Goal: Find specific page/section: Find specific page/section

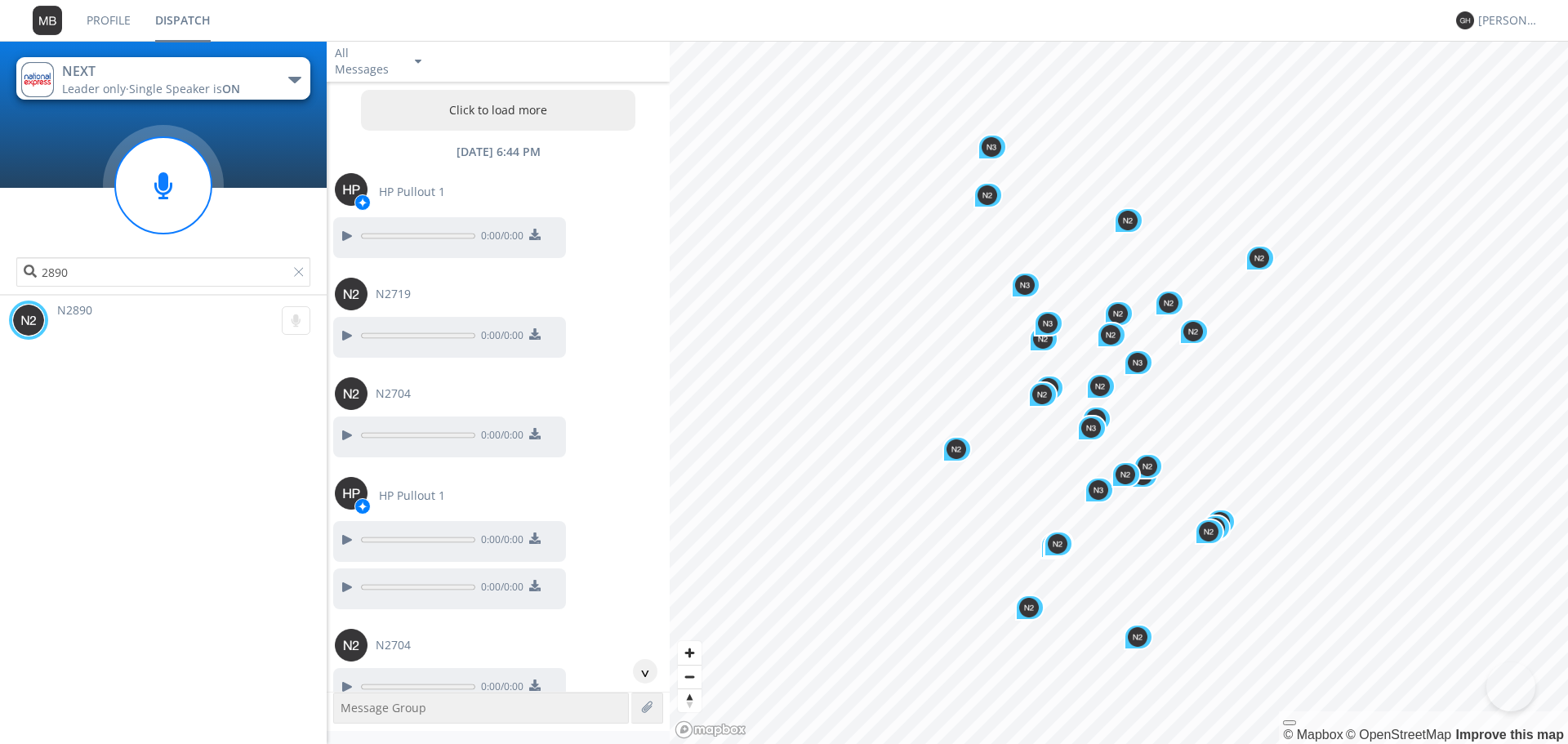
click at [177, 81] on span "Single Speaker is ON" at bounding box center [184, 89] width 111 height 16
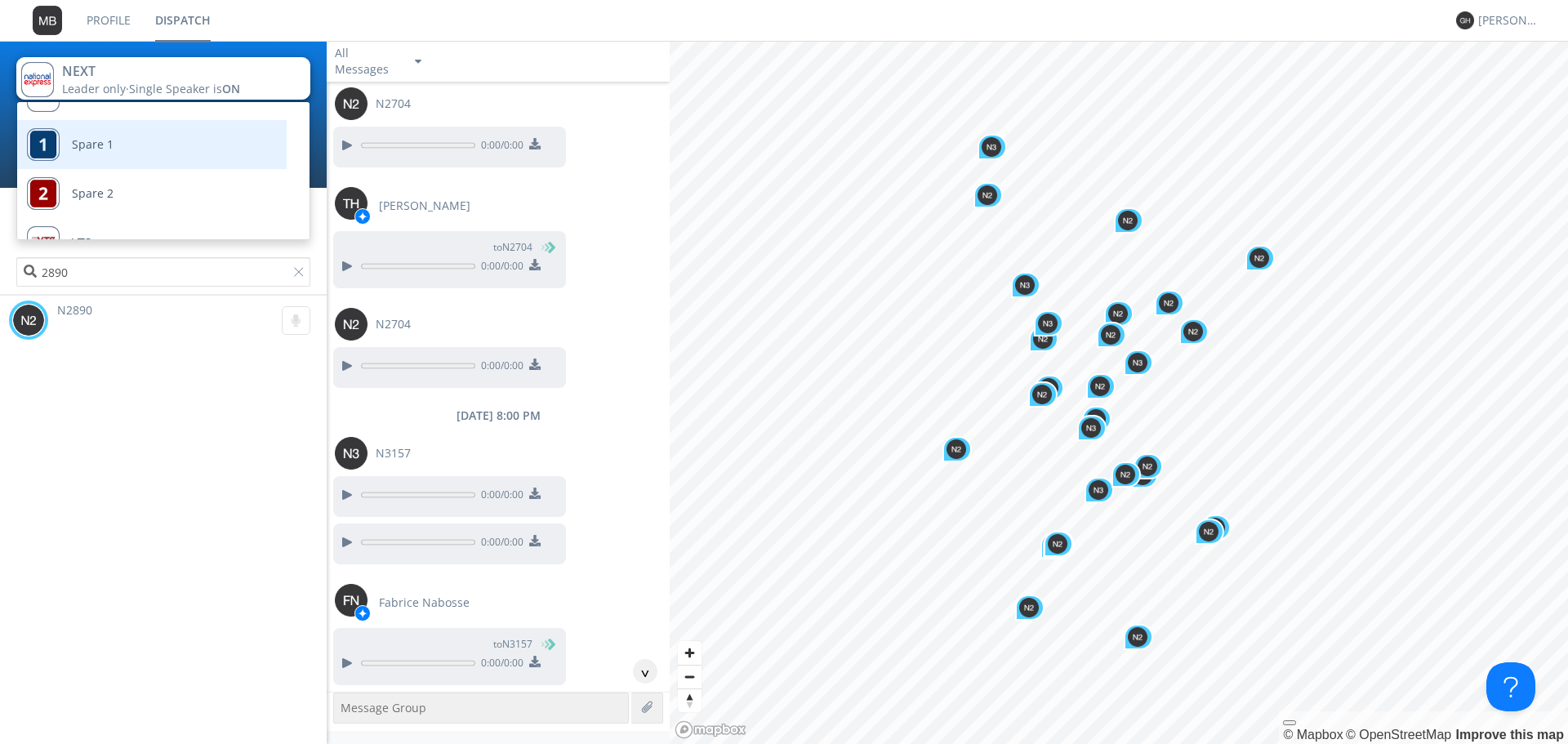
scroll to position [67, 0]
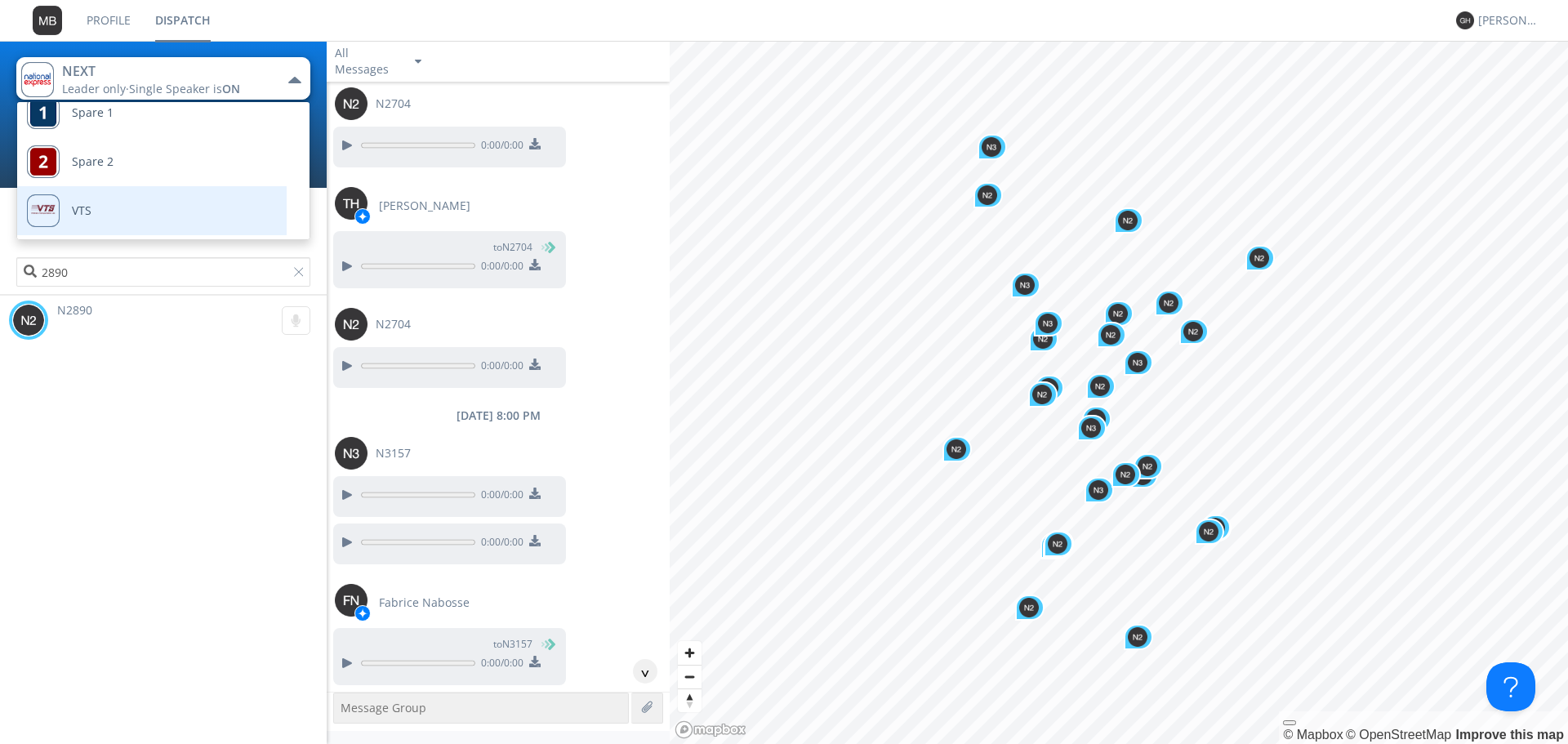
click at [111, 197] on link "VTS" at bounding box center [139, 210] width 245 height 49
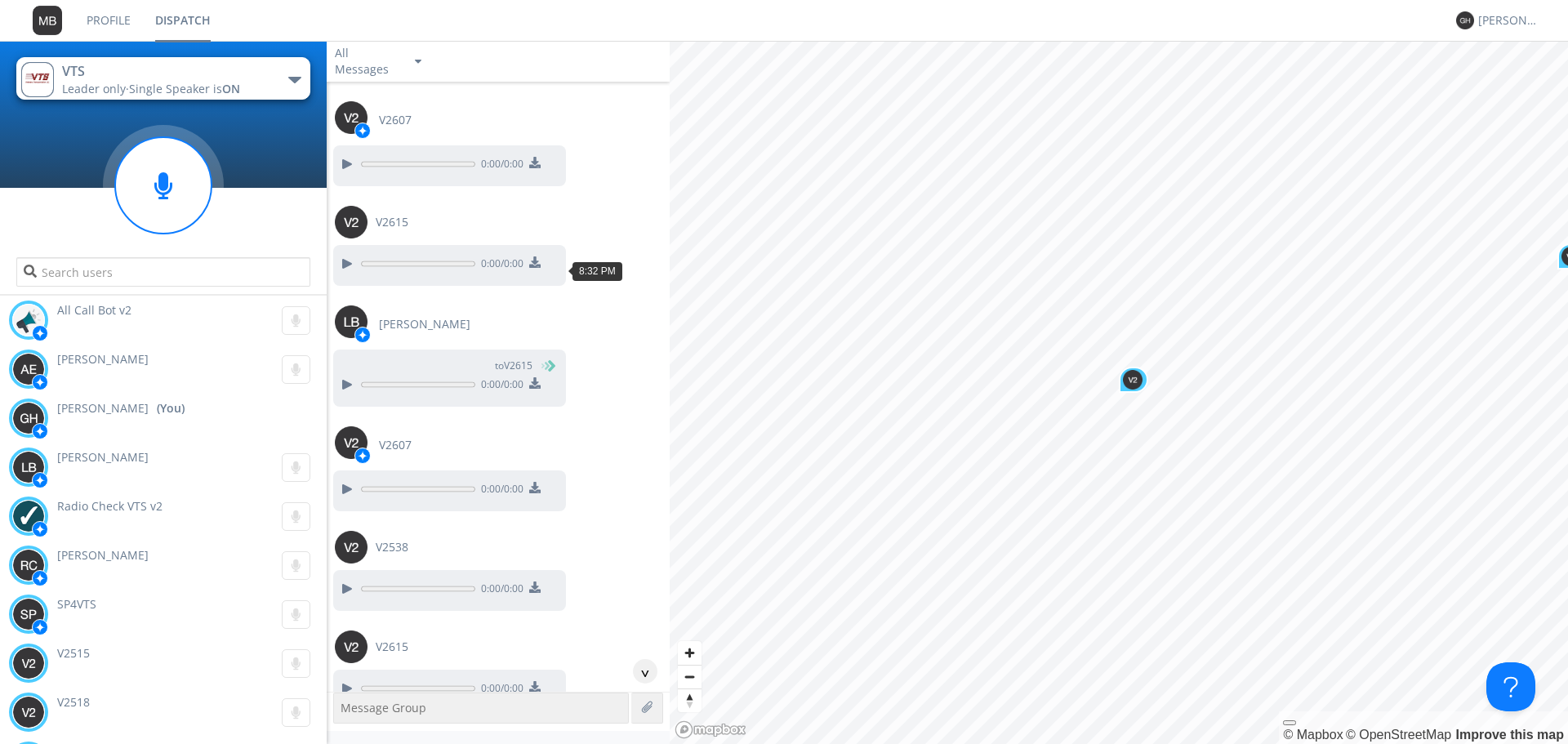
scroll to position [1413, 0]
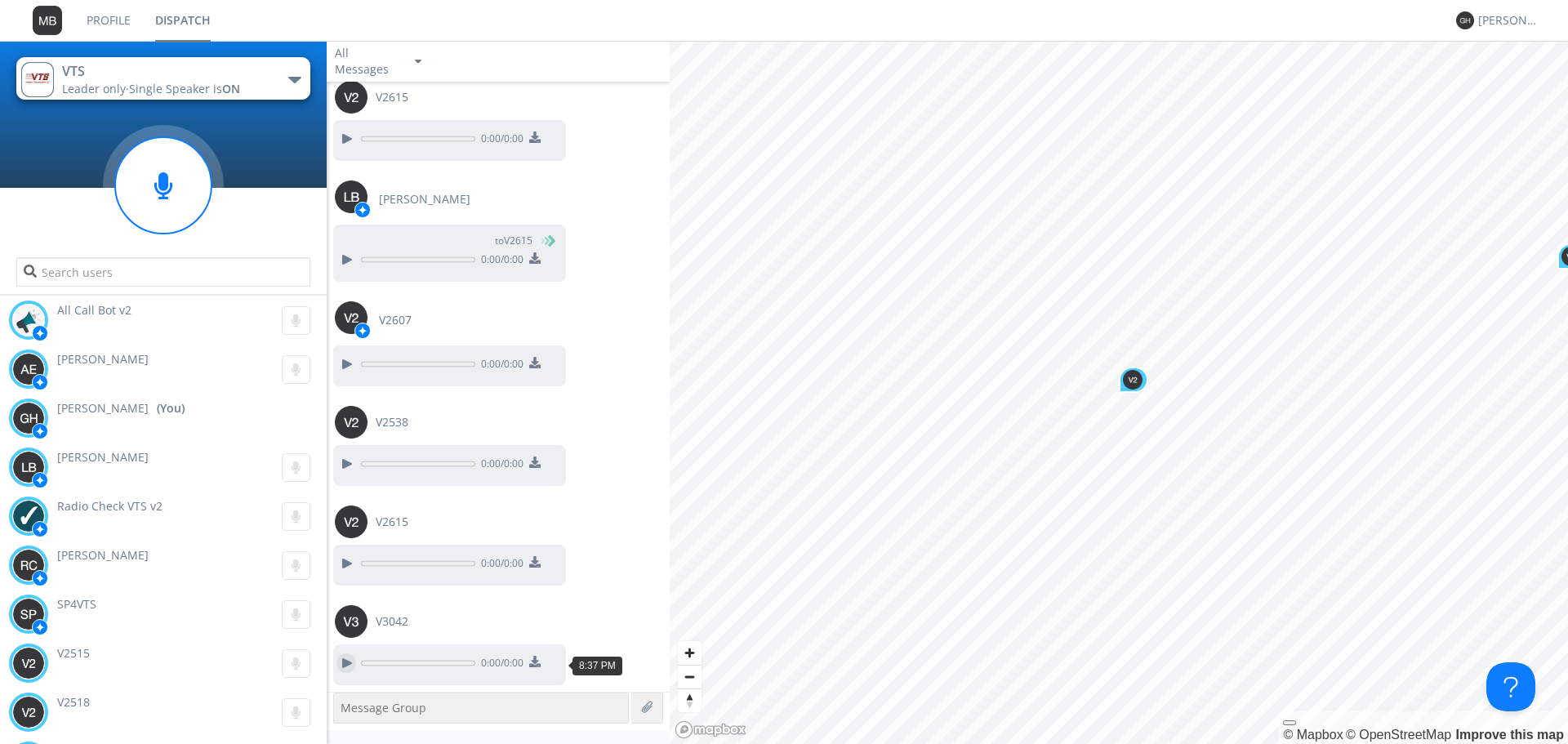
click at [344, 665] on div at bounding box center [346, 663] width 20 height 20
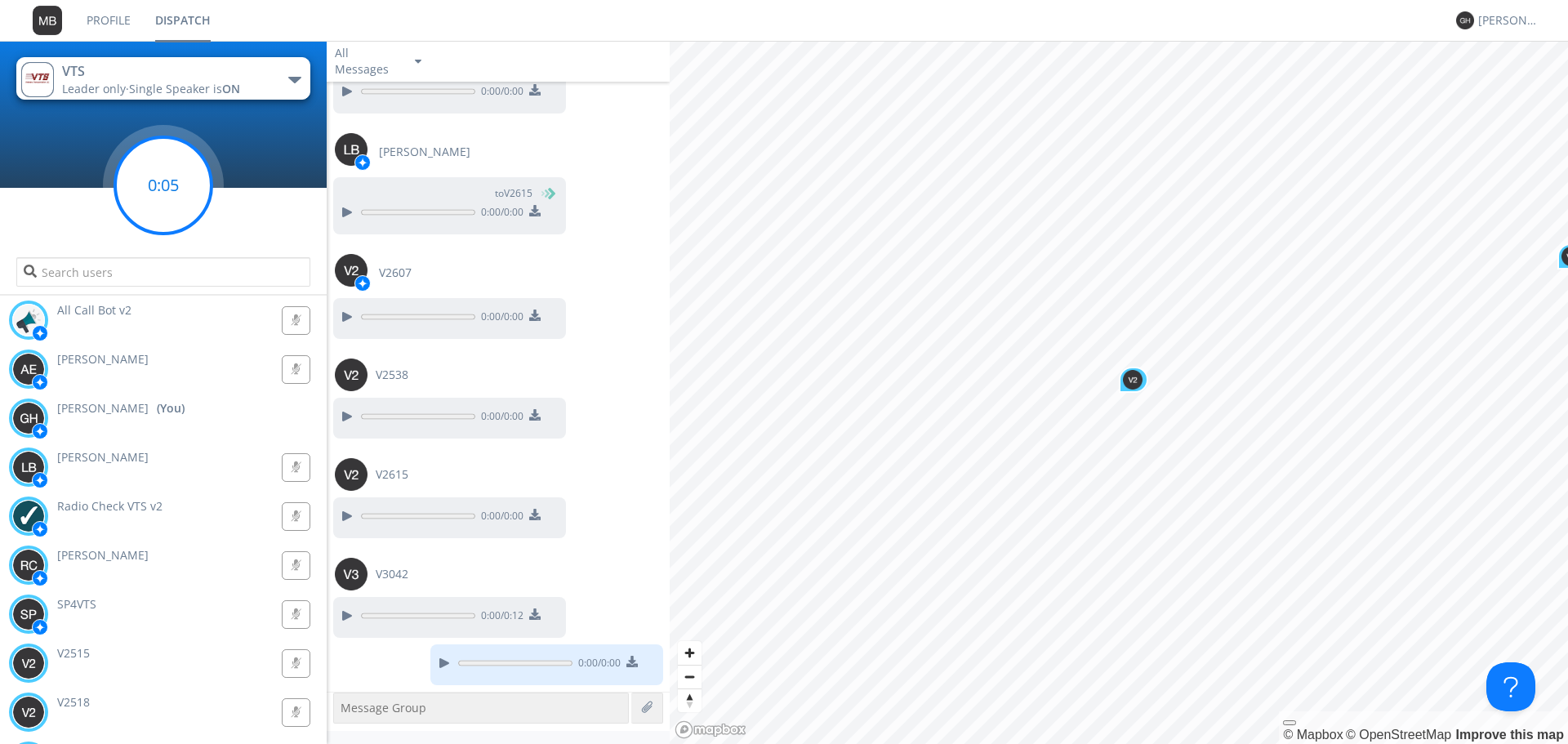
click at [192, 171] on circle at bounding box center [163, 184] width 96 height 96
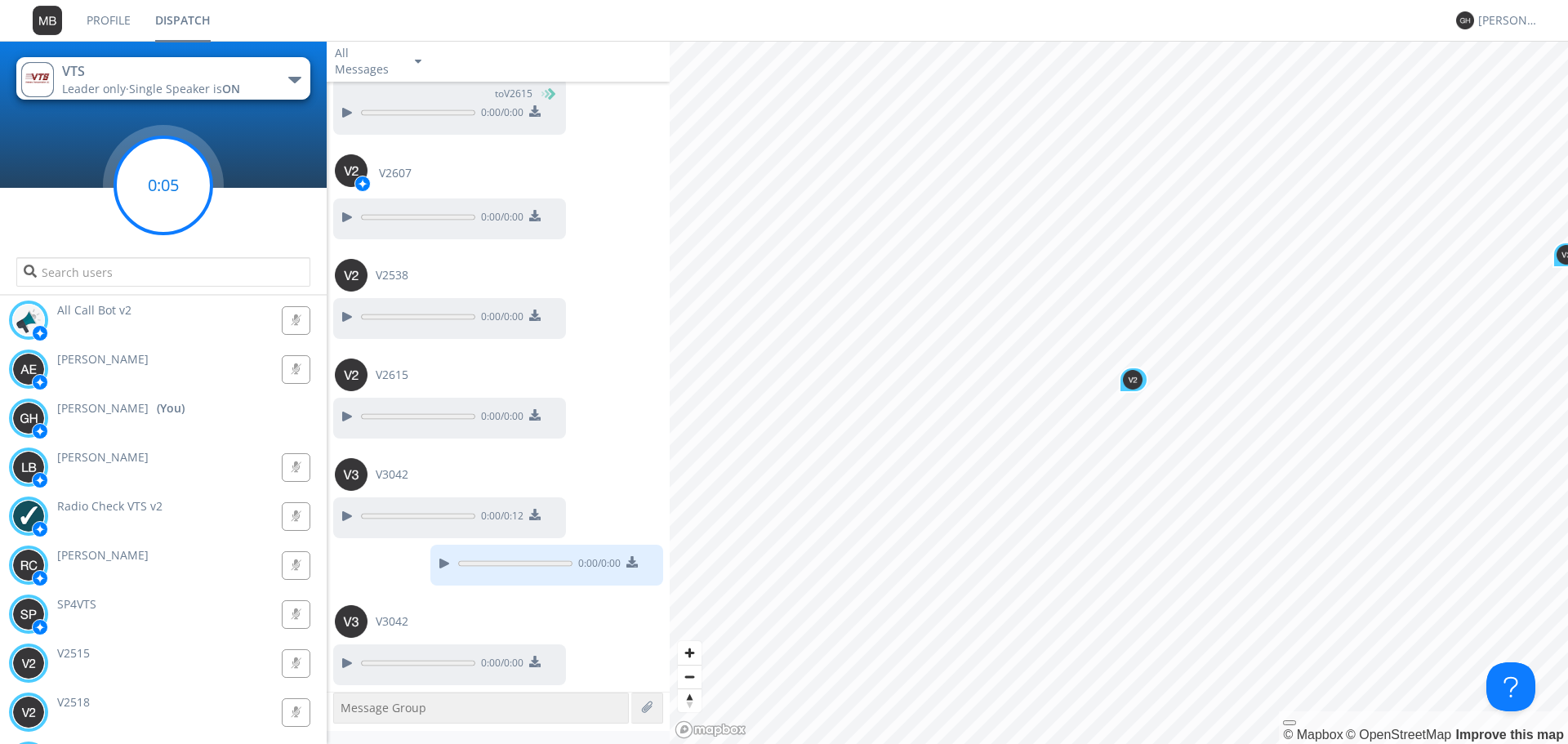
scroll to position [1607, 0]
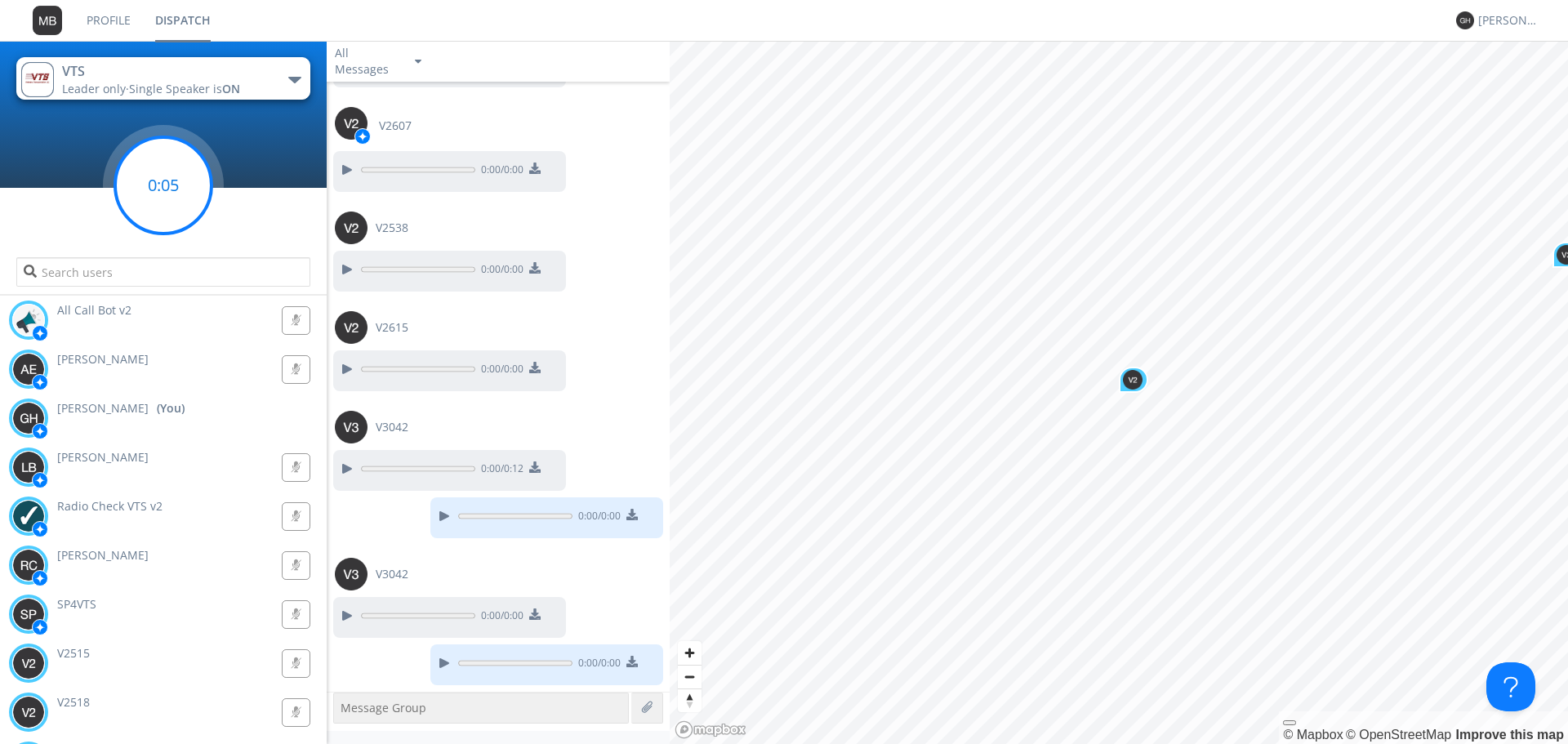
click at [189, 197] on circle at bounding box center [163, 184] width 96 height 96
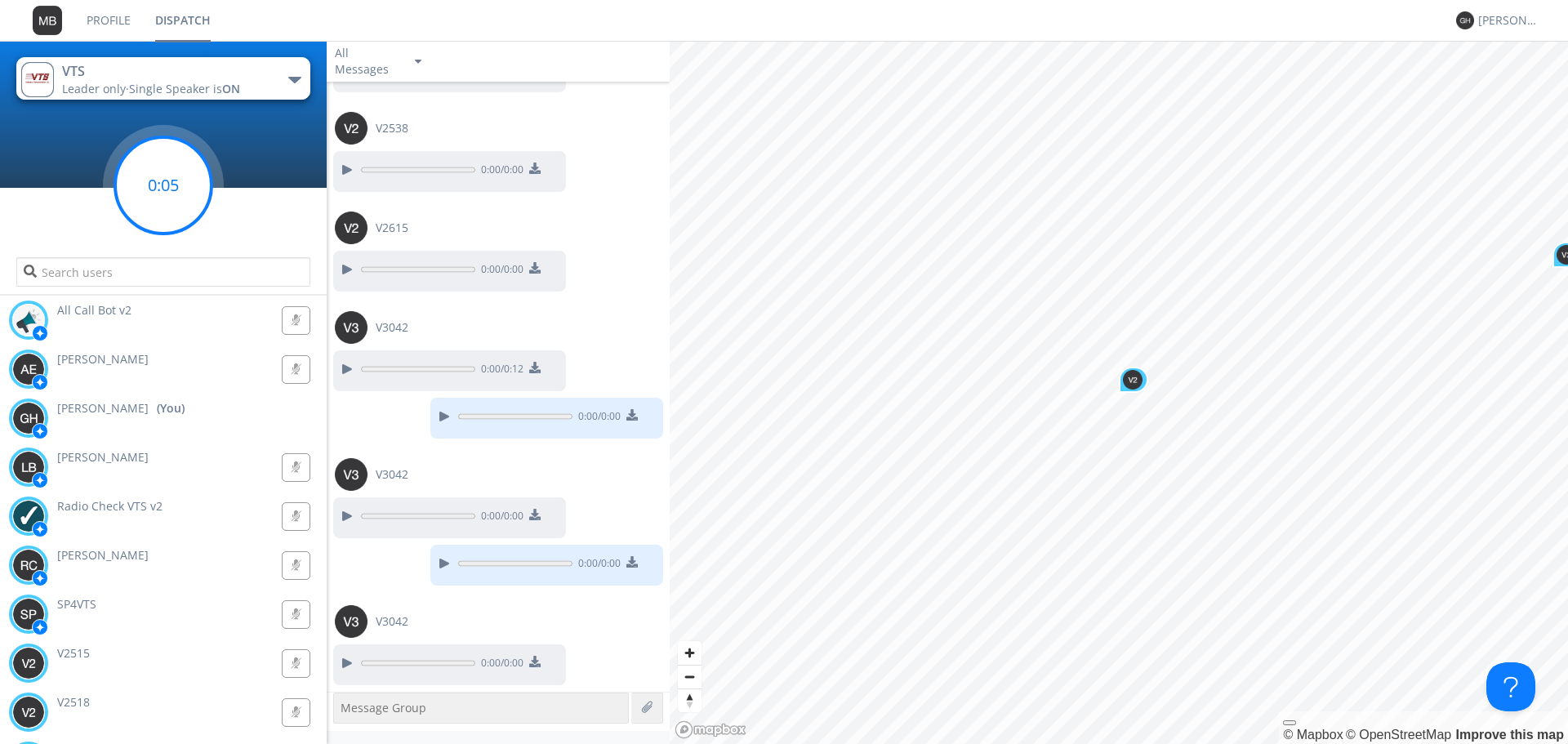
scroll to position [1754, 0]
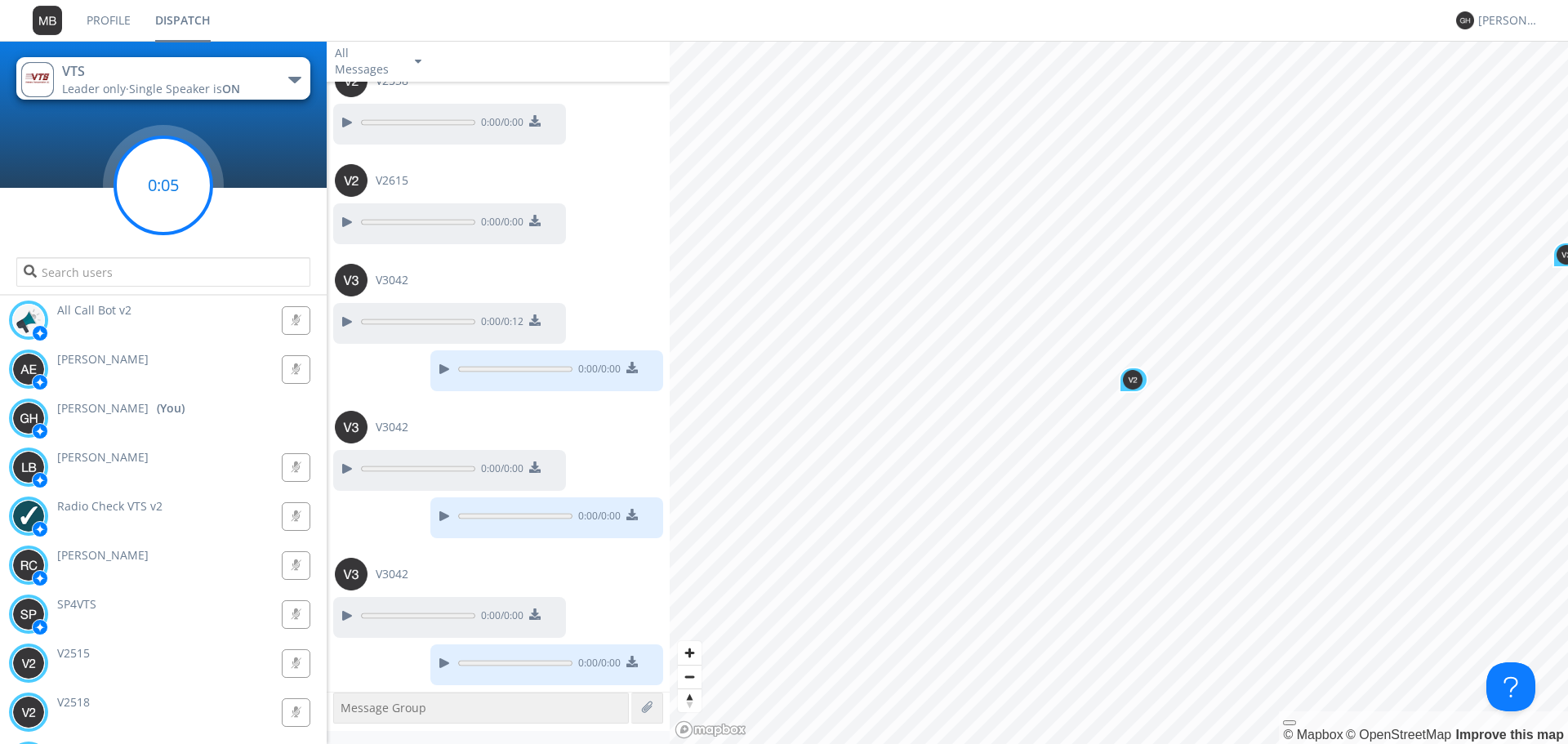
click at [189, 169] on circle at bounding box center [163, 184] width 96 height 96
click at [179, 173] on circle at bounding box center [163, 184] width 96 height 96
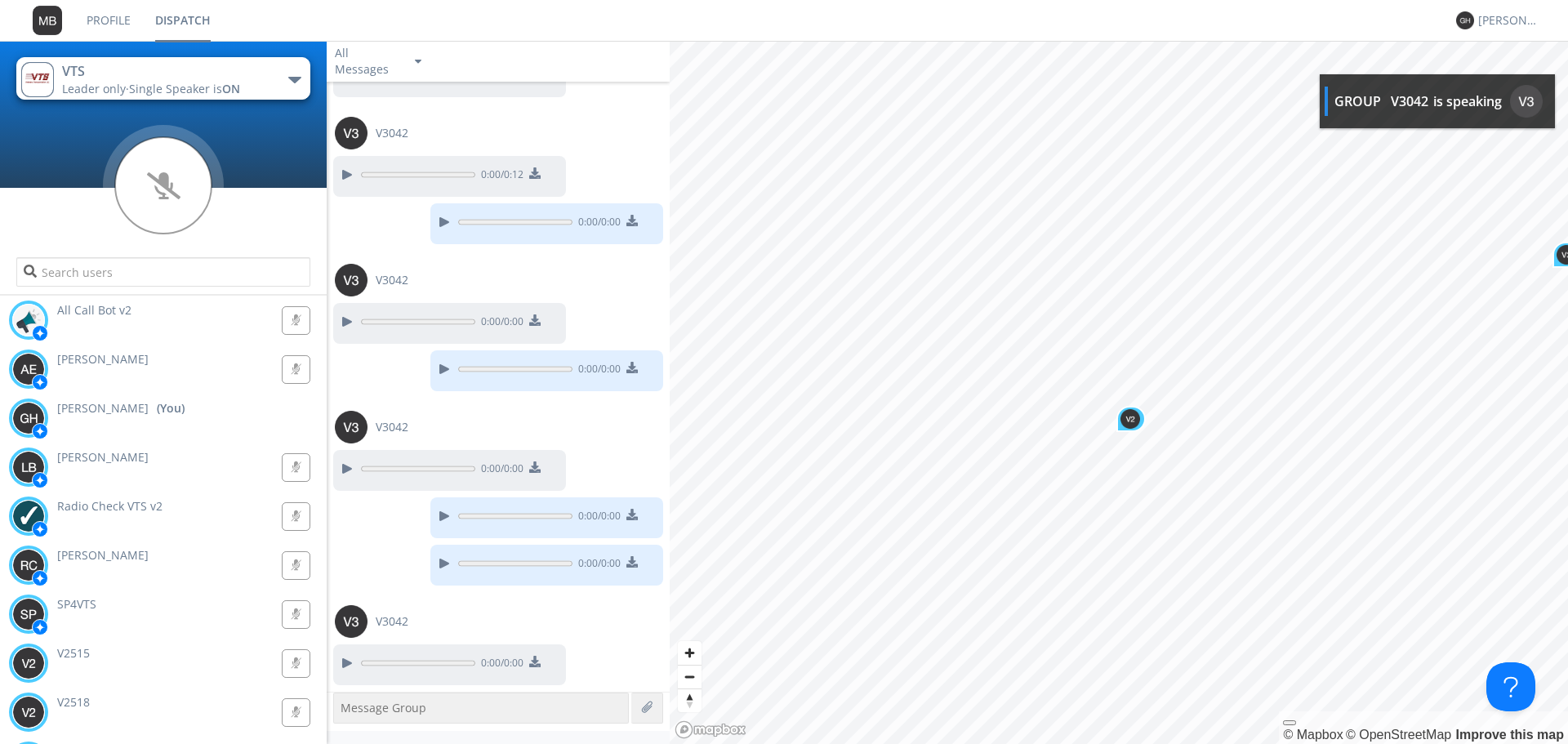
scroll to position [1949, 0]
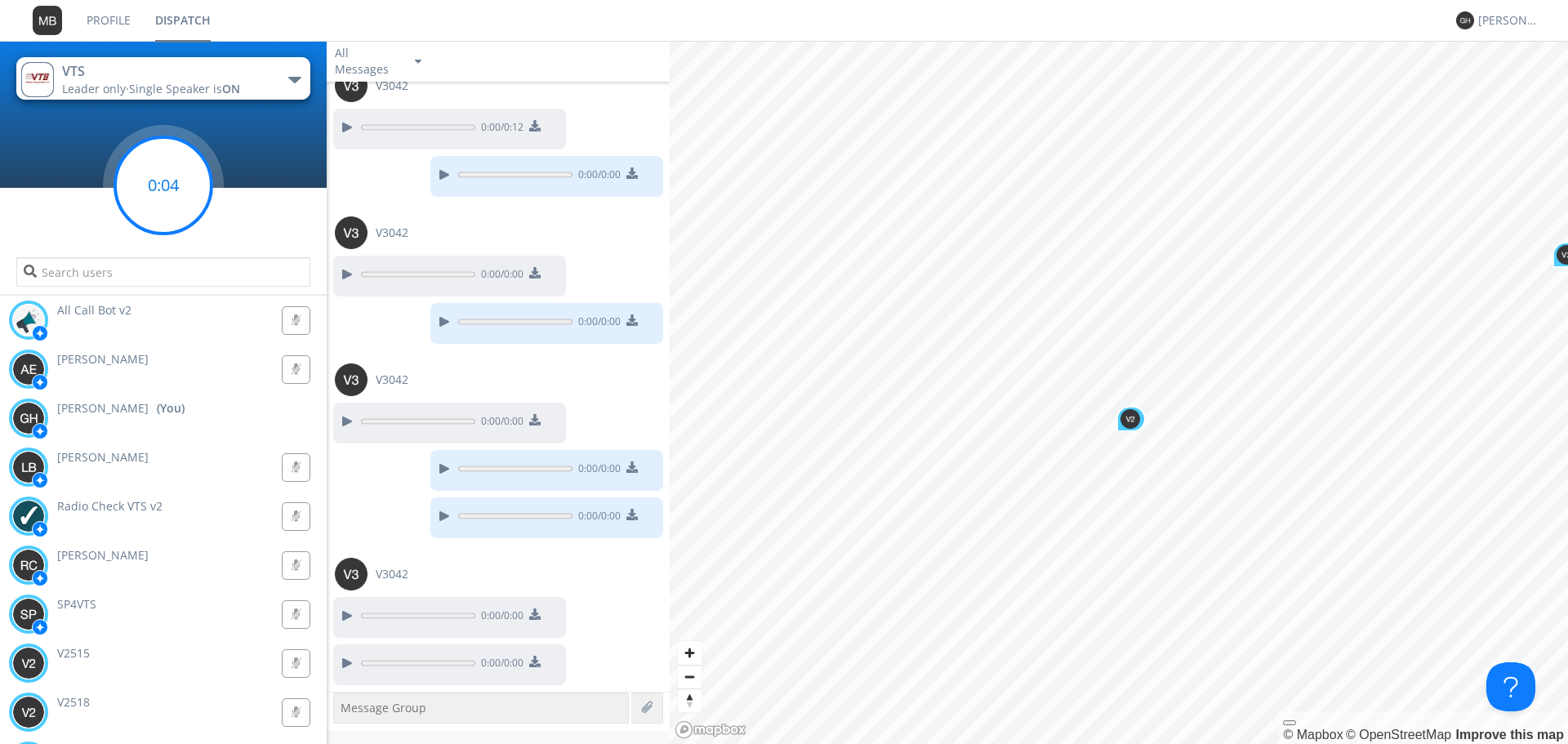
click at [170, 210] on circle at bounding box center [163, 184] width 96 height 96
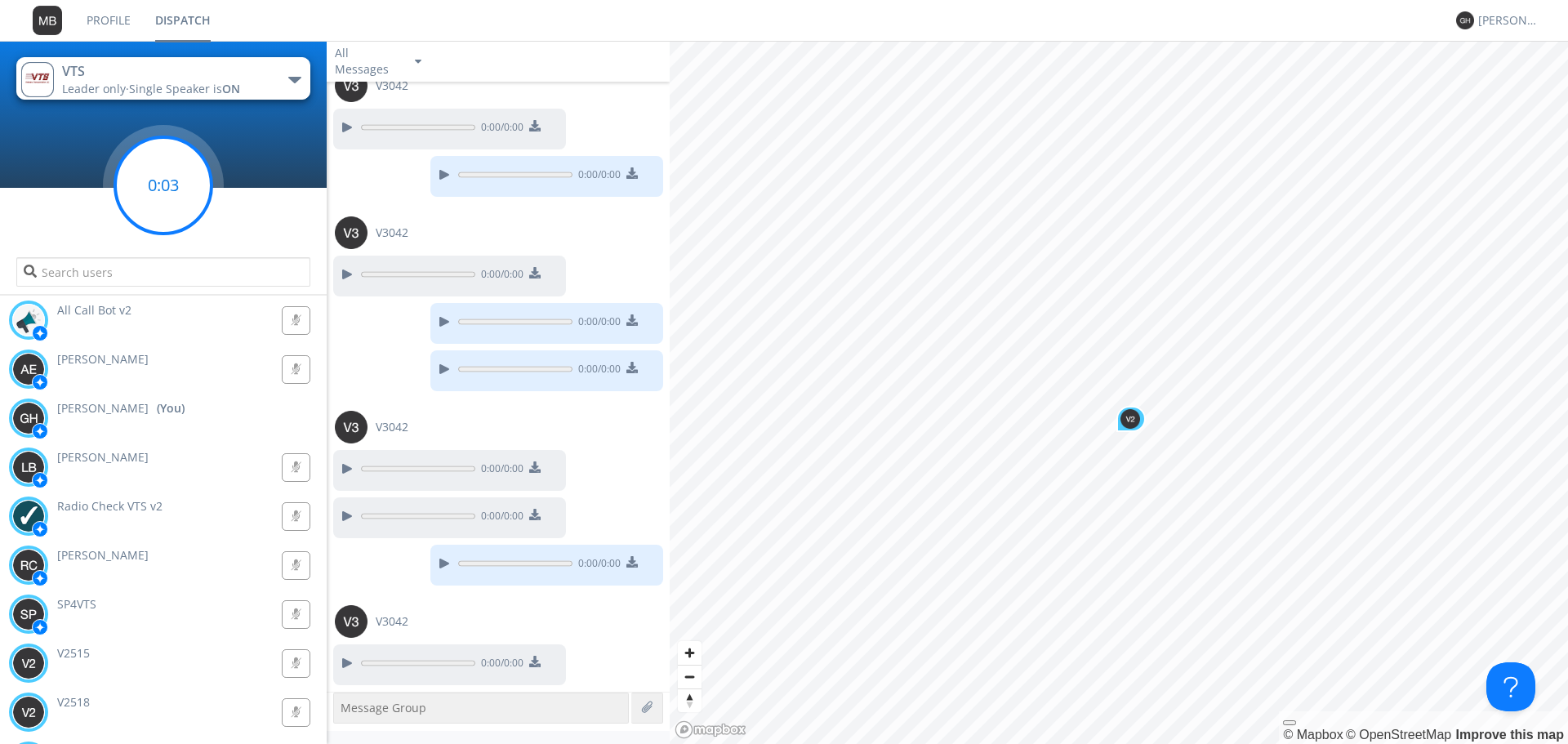
click at [189, 172] on circle at bounding box center [163, 184] width 96 height 96
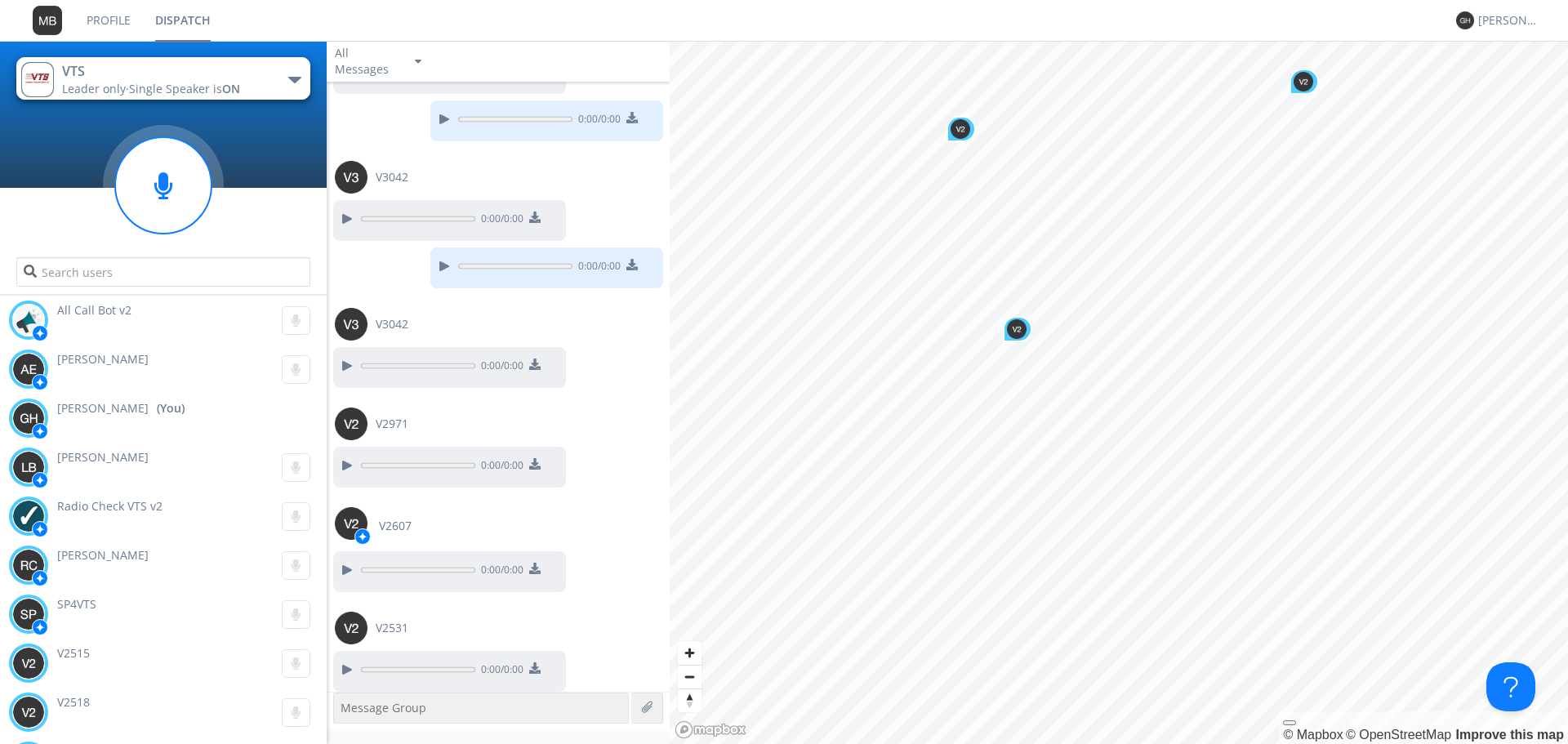
scroll to position [2546, 0]
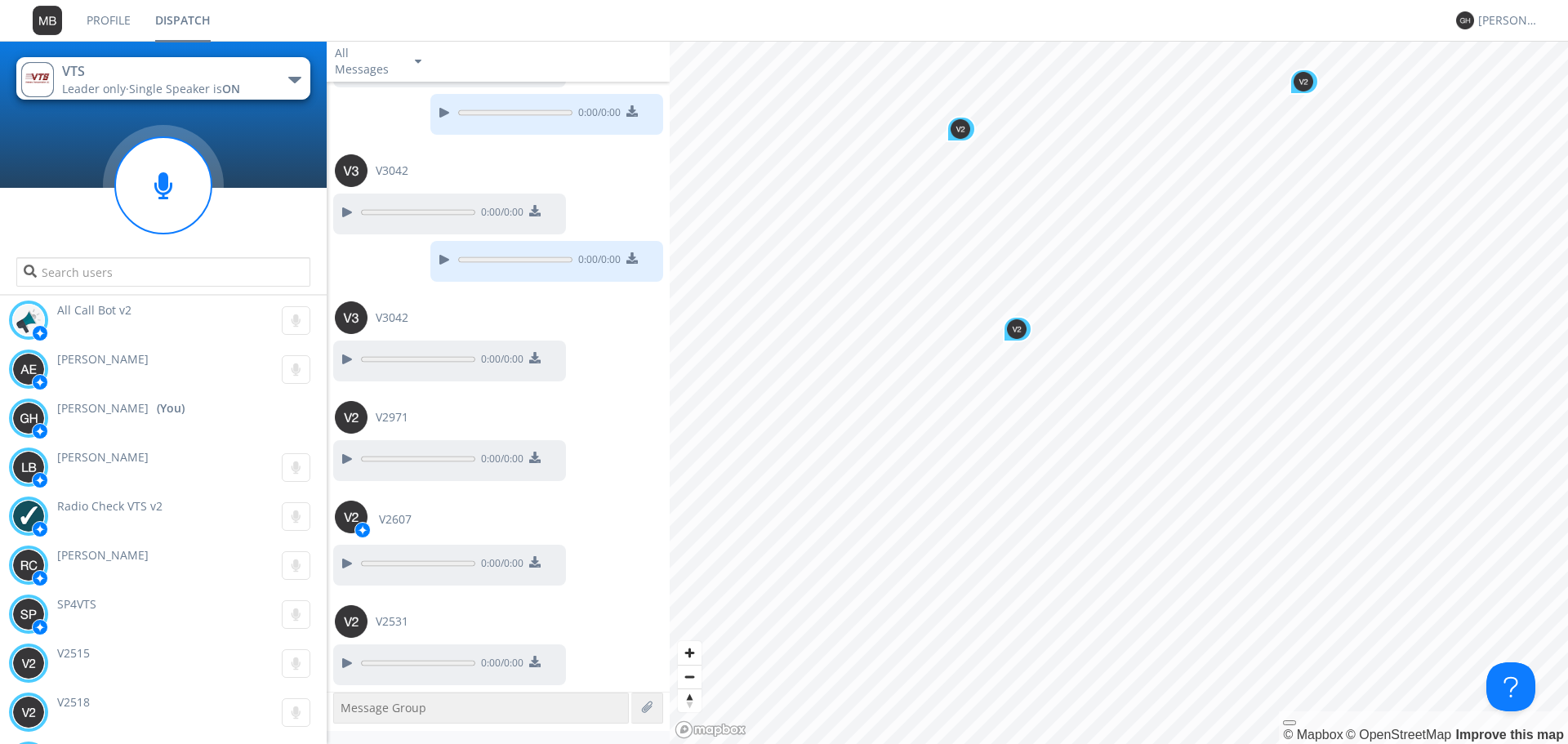
click at [109, 23] on link "Profile" at bounding box center [108, 20] width 68 height 41
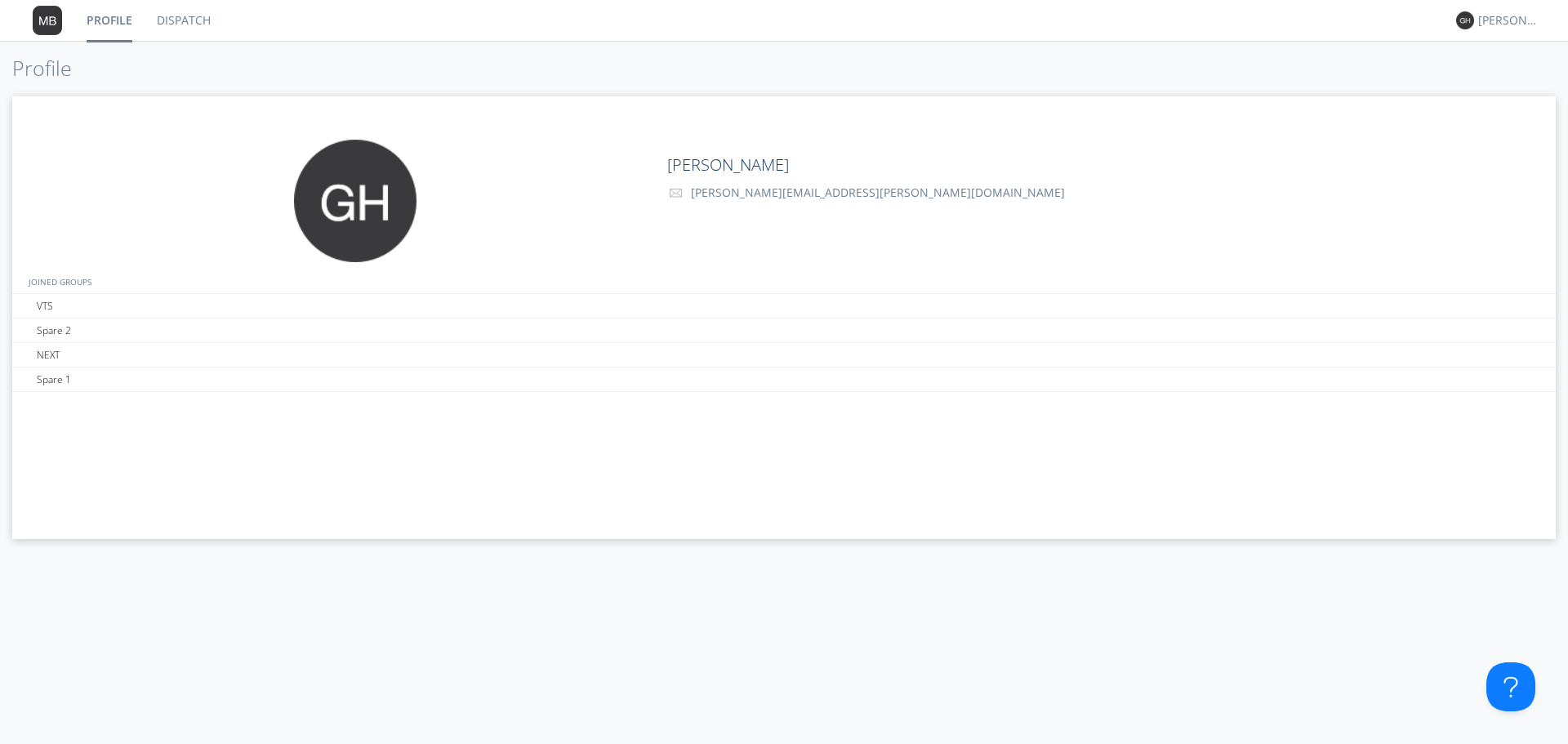
click at [189, 23] on link "Dispatch" at bounding box center [183, 20] width 78 height 41
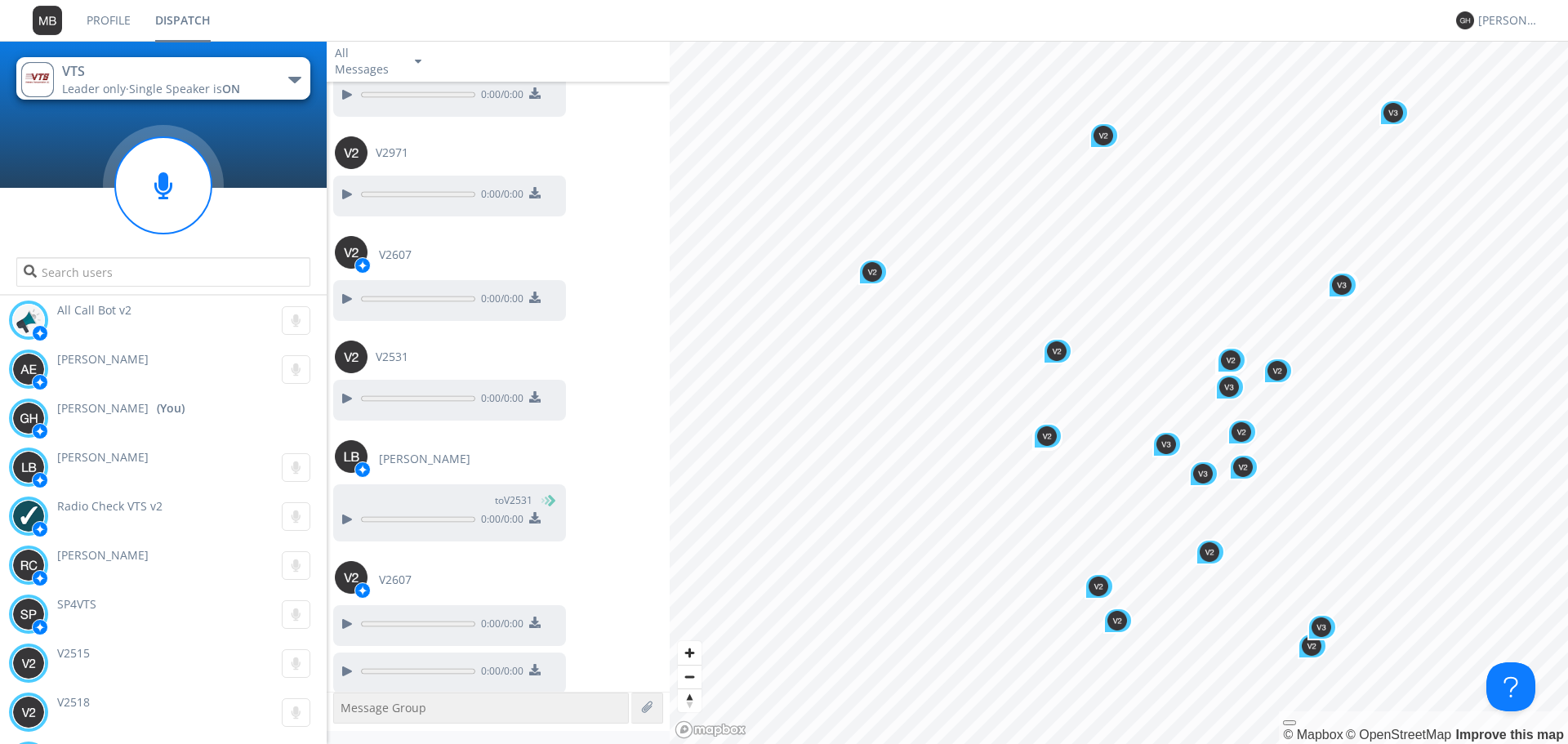
scroll to position [1073, 0]
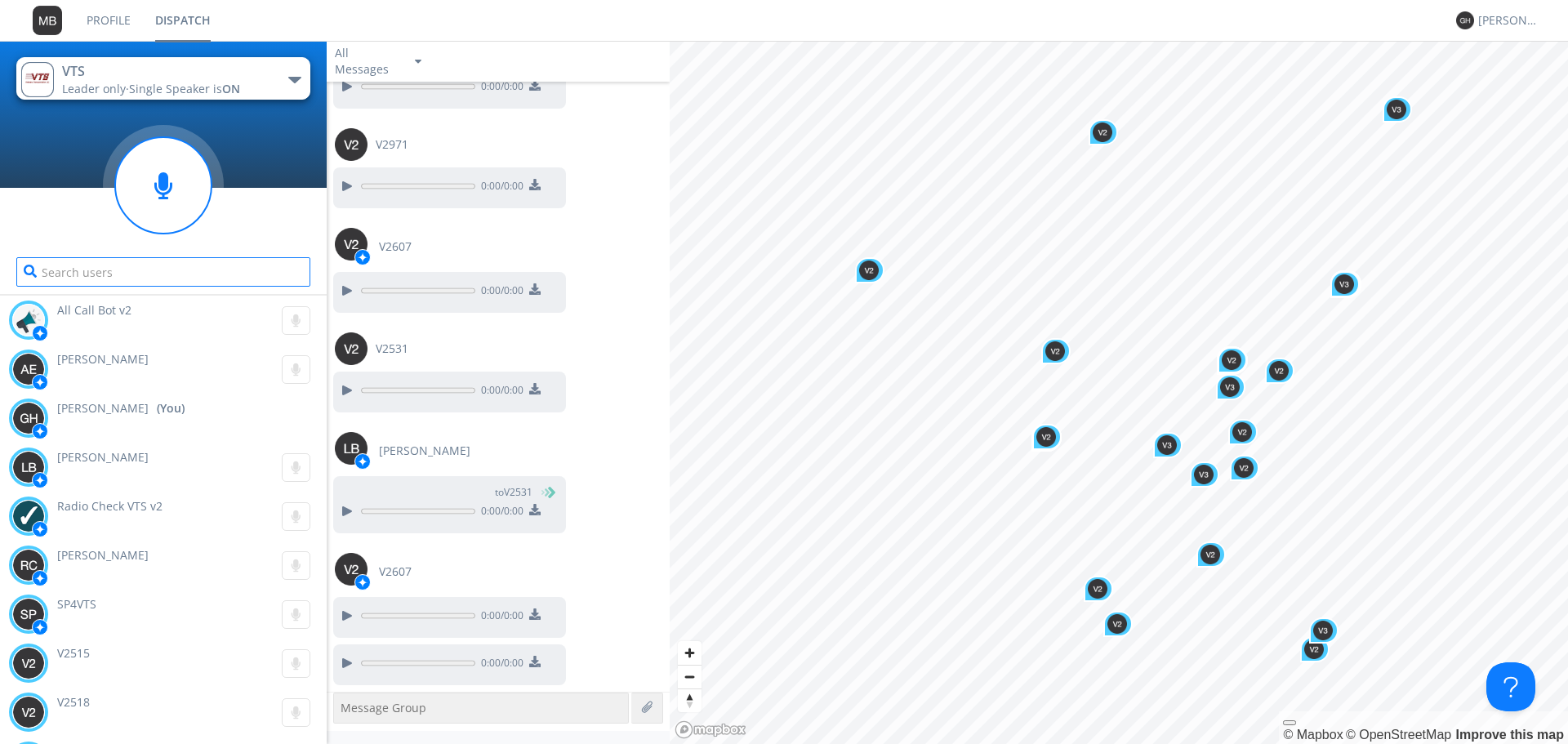
click at [178, 266] on input "text" at bounding box center [163, 272] width 294 height 30
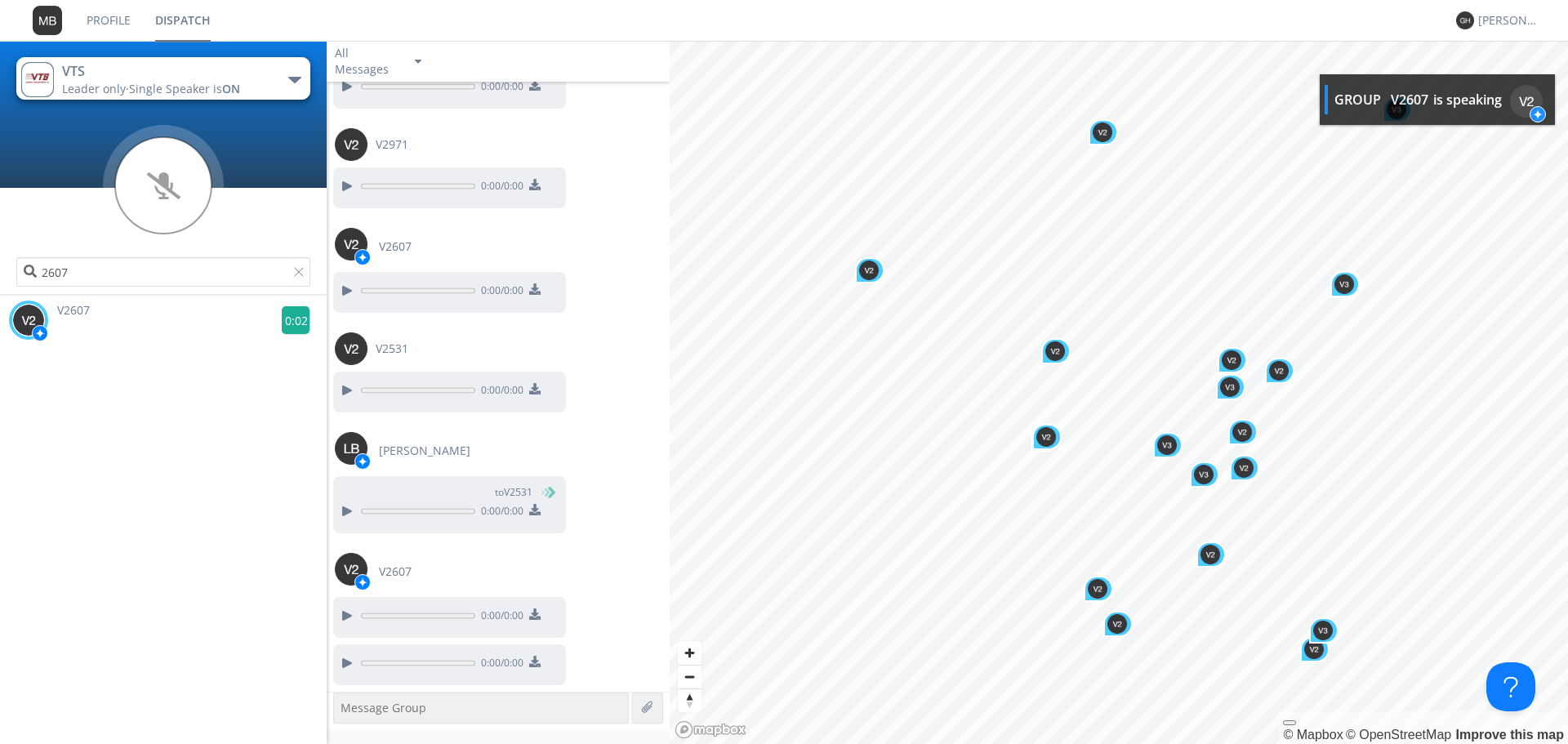
click at [281, 330] on g at bounding box center [295, 320] width 29 height 29
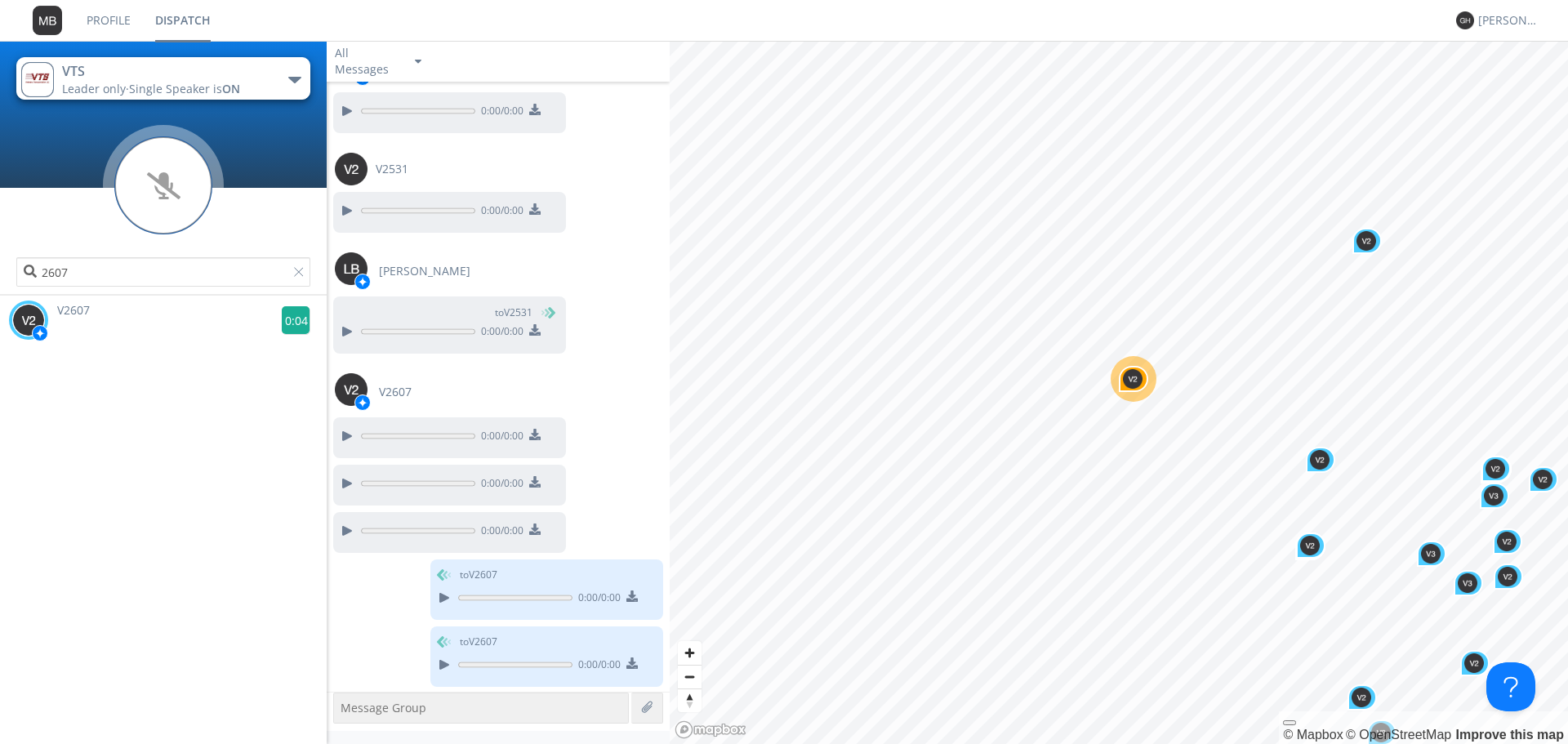
scroll to position [1254, 0]
click at [287, 333] on g at bounding box center [295, 320] width 29 height 29
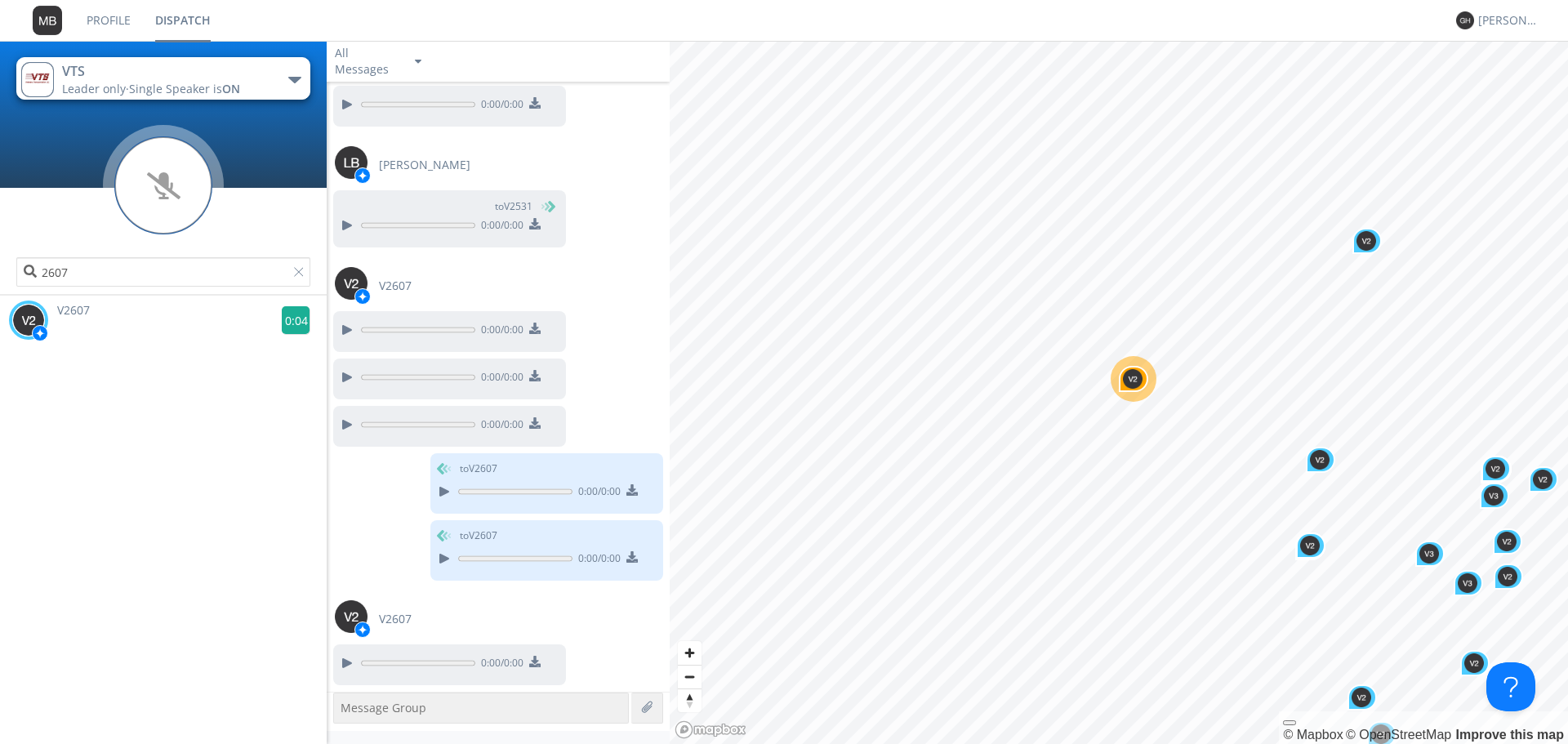
scroll to position [1426, 0]
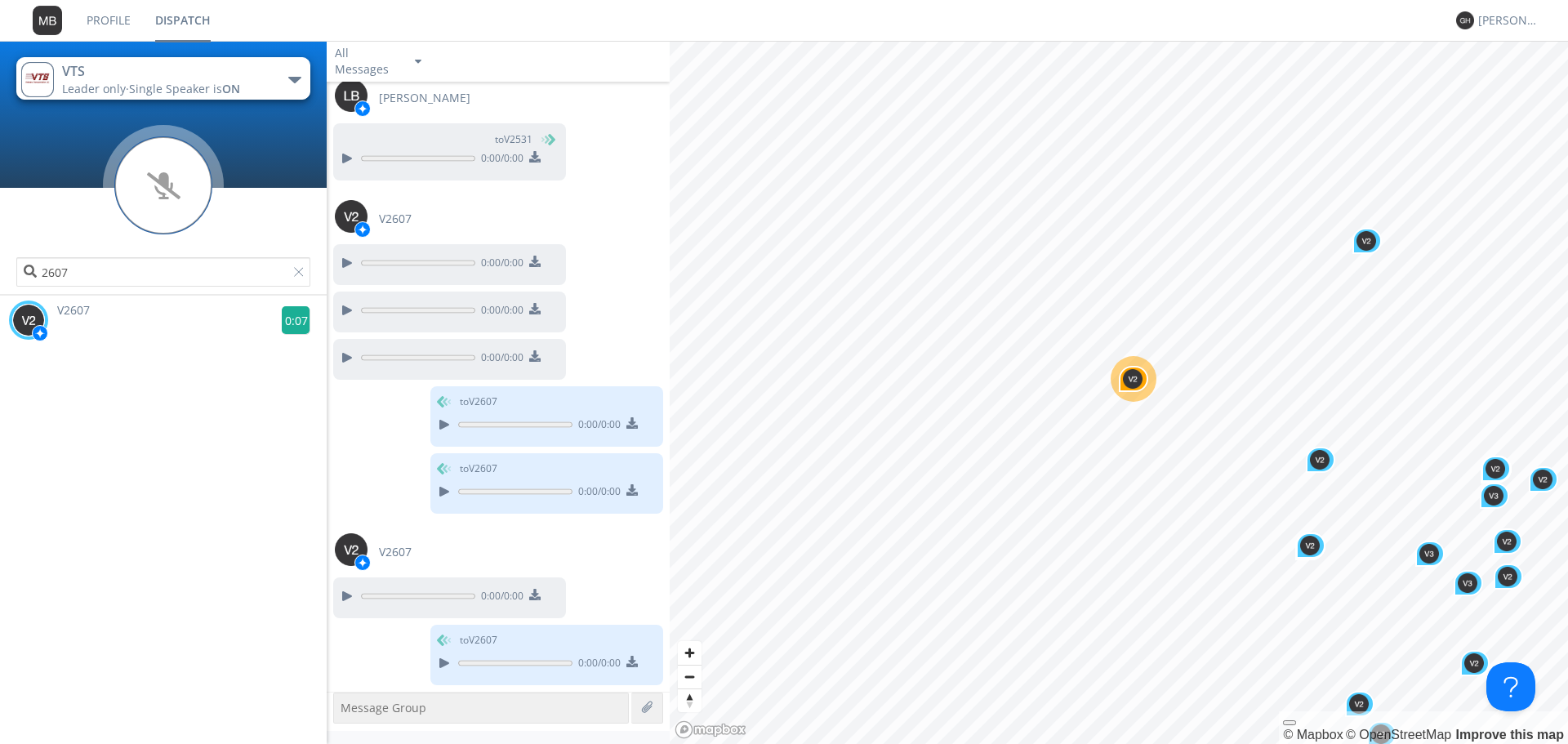
click at [284, 322] on g at bounding box center [295, 320] width 29 height 29
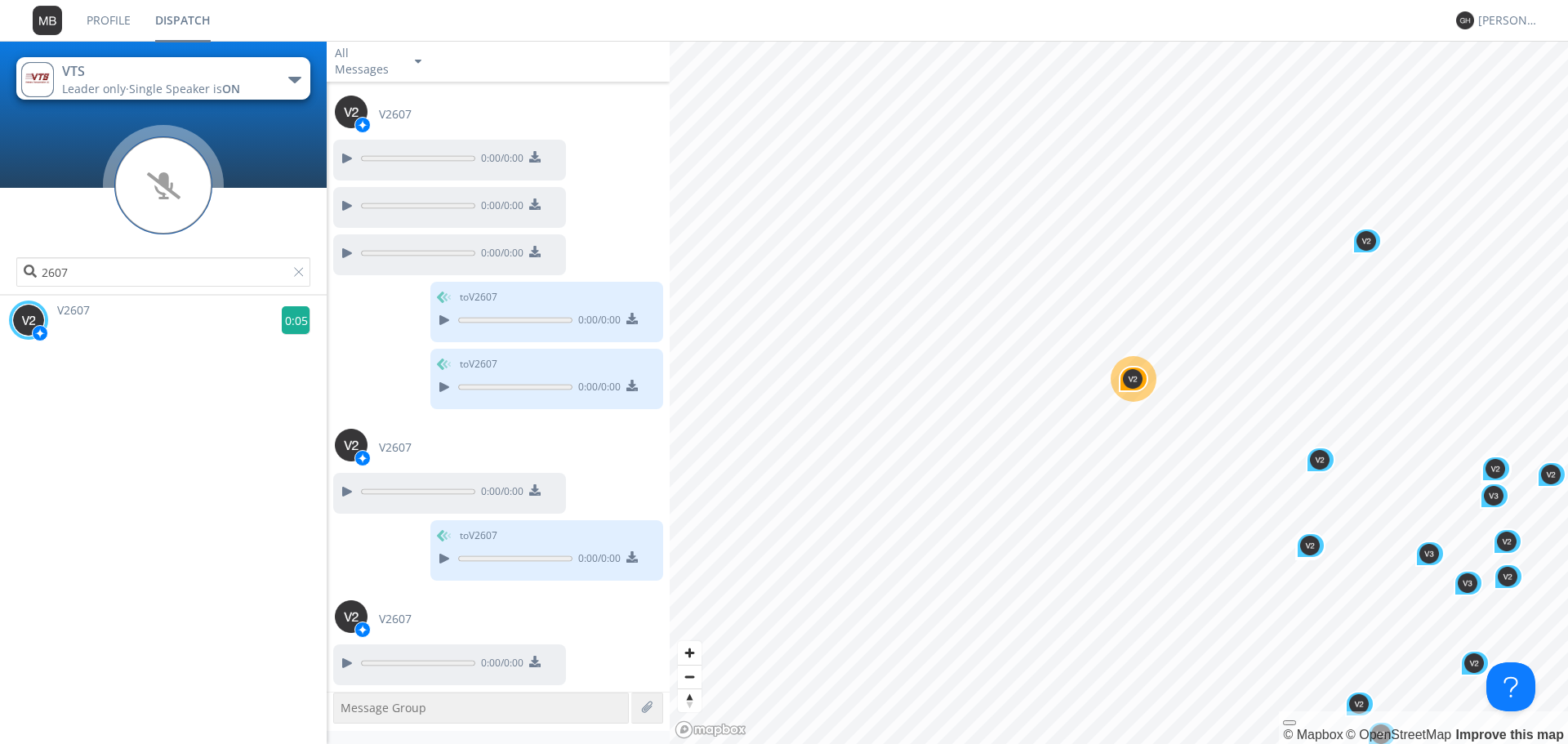
scroll to position [1597, 0]
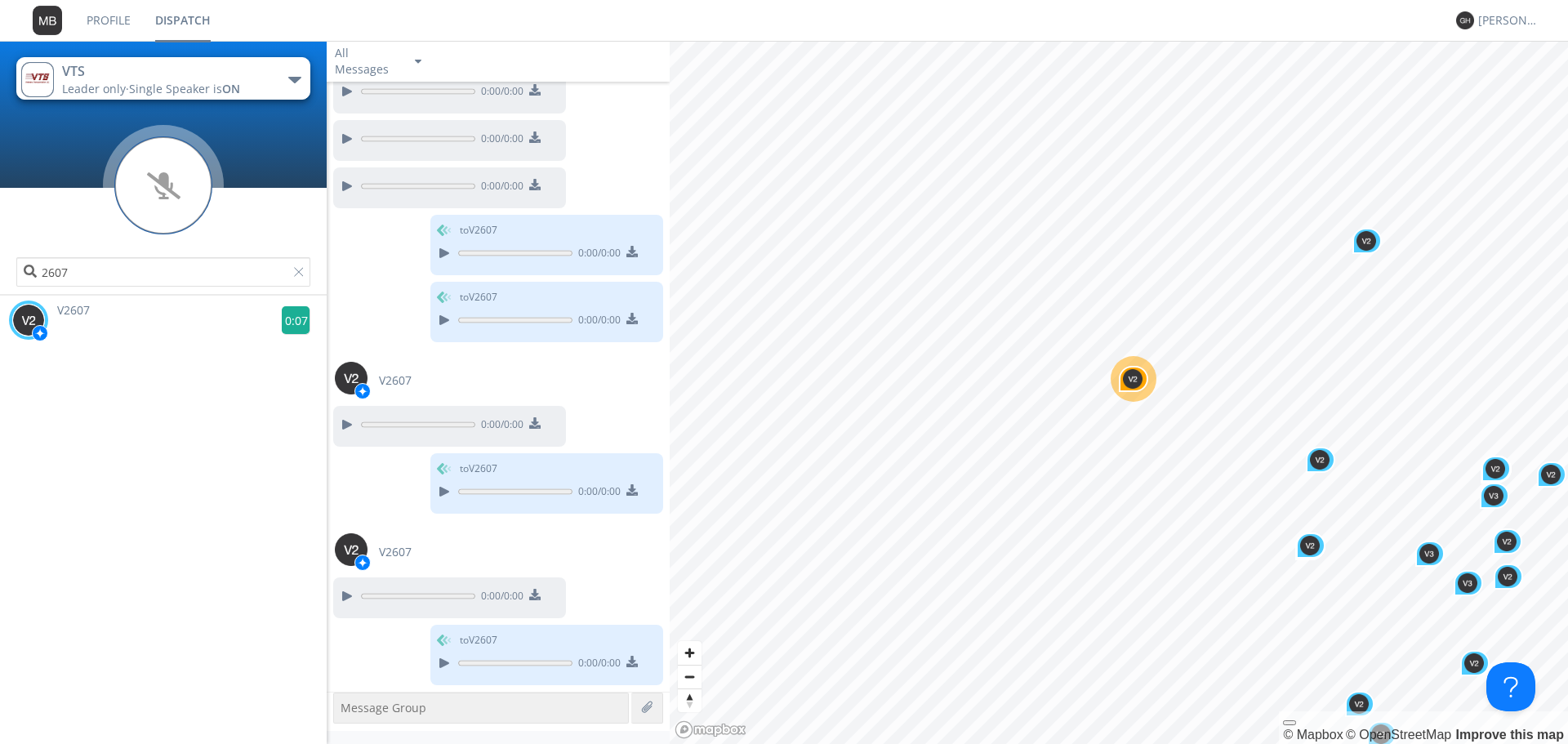
click at [284, 316] on g at bounding box center [295, 320] width 29 height 29
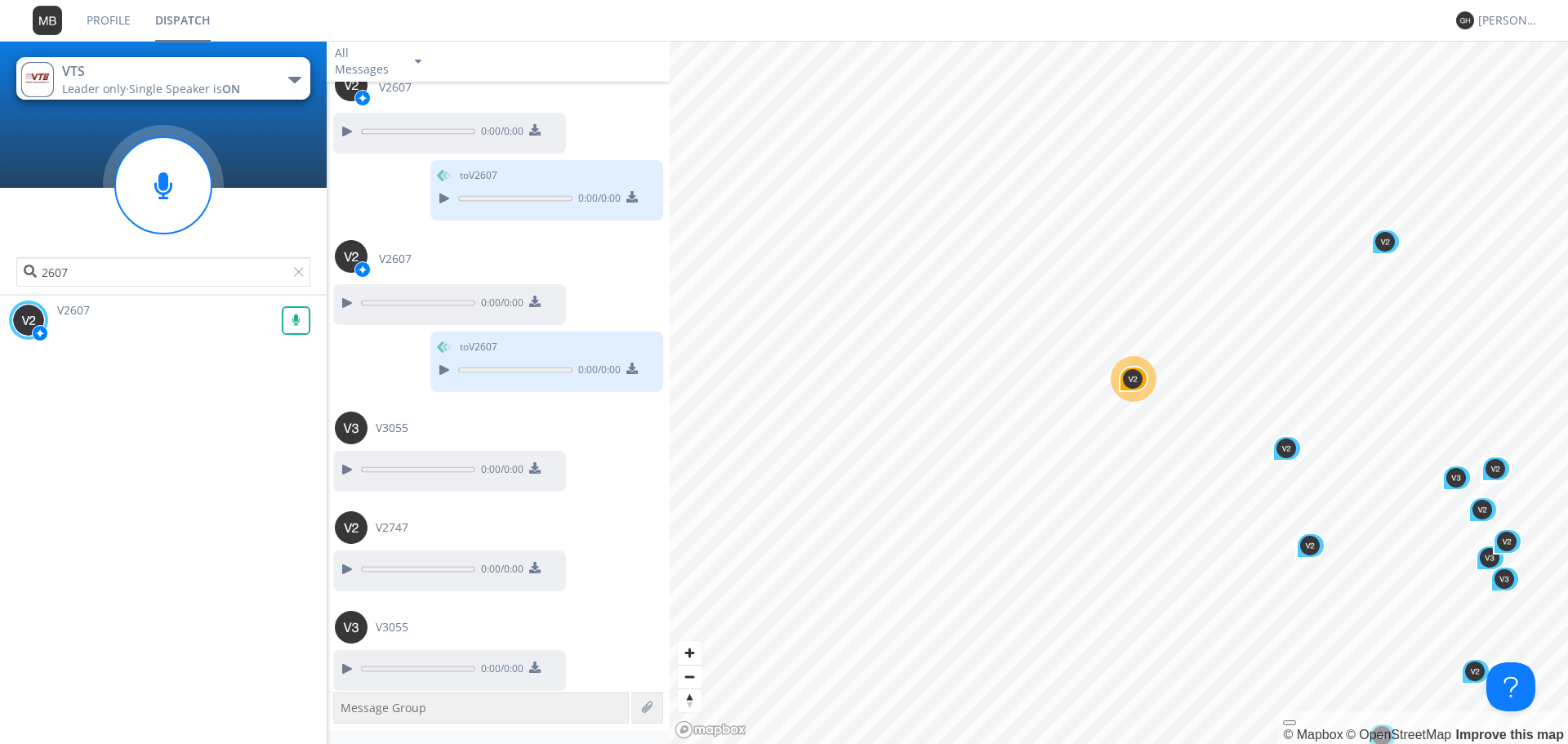
scroll to position [1896, 0]
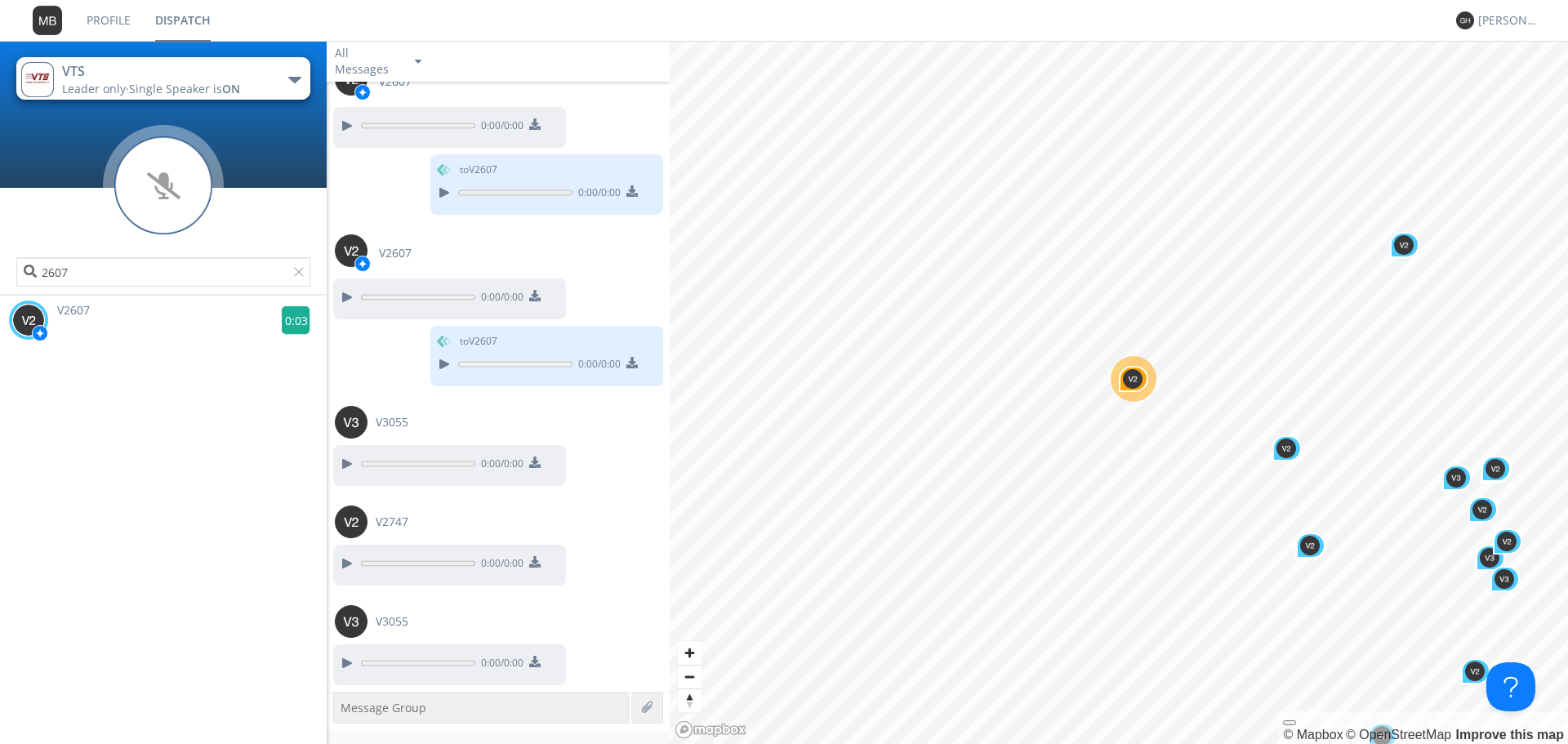
click at [281, 321] on g at bounding box center [295, 320] width 29 height 29
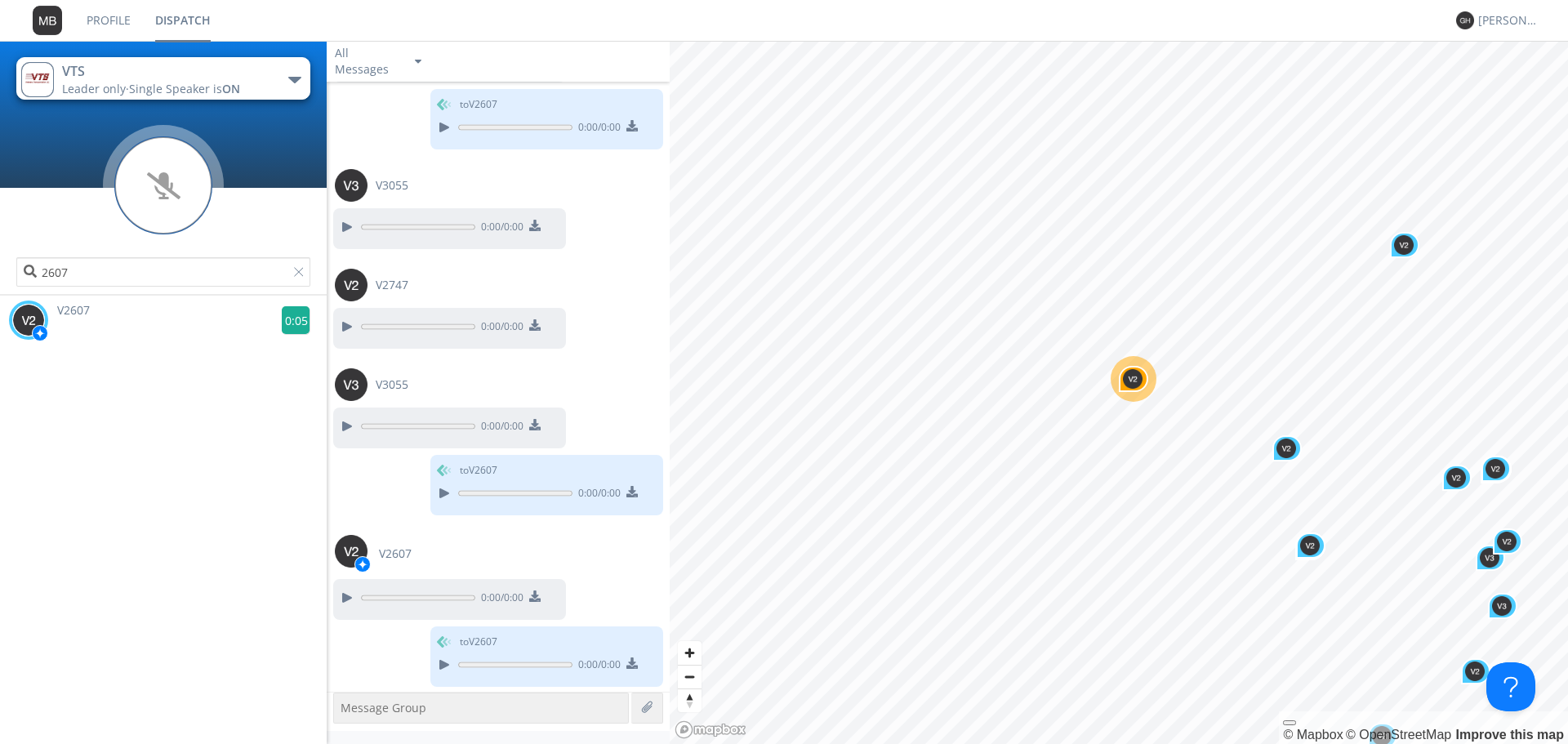
scroll to position [2134, 0]
click at [290, 330] on g at bounding box center [295, 320] width 29 height 29
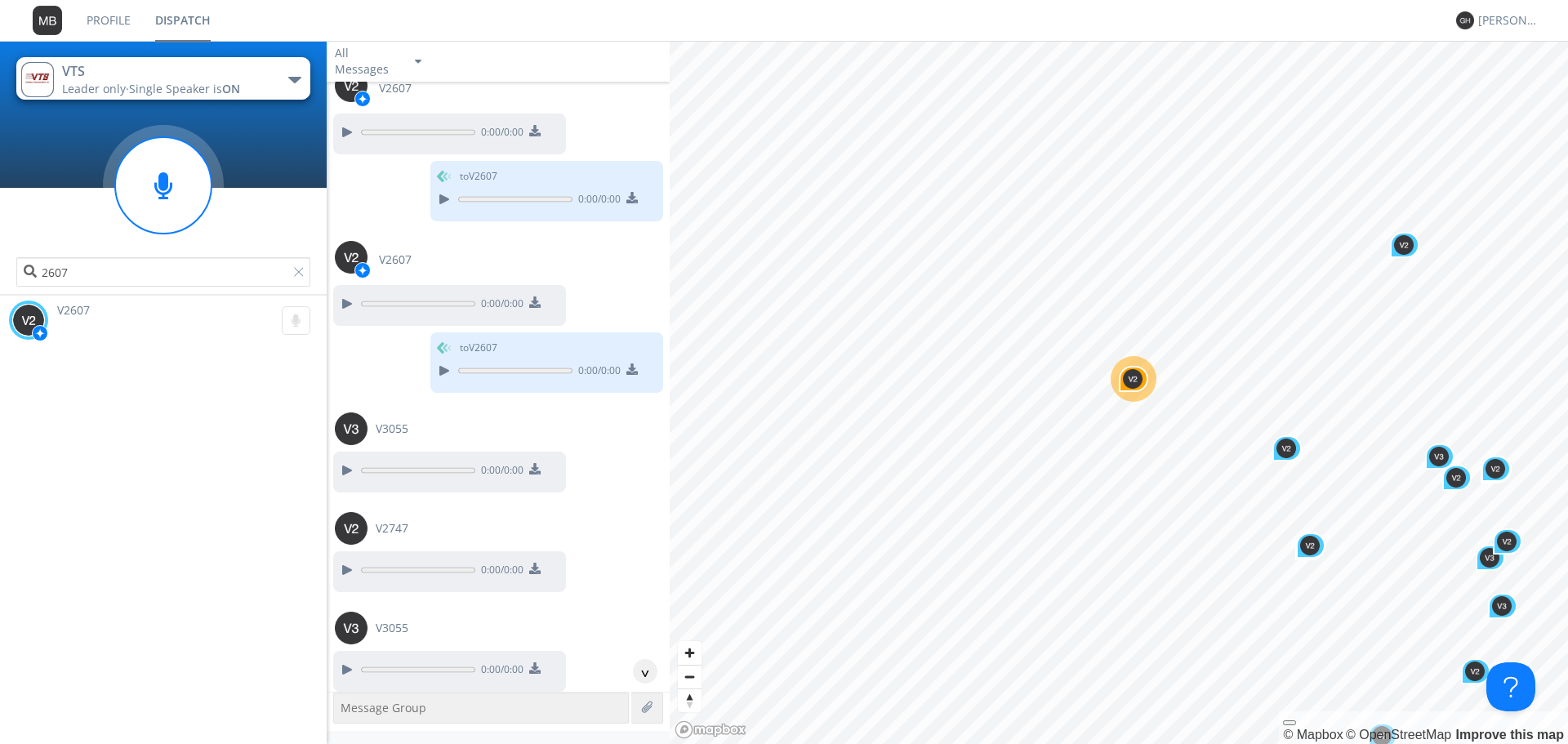
scroll to position [1645, 0]
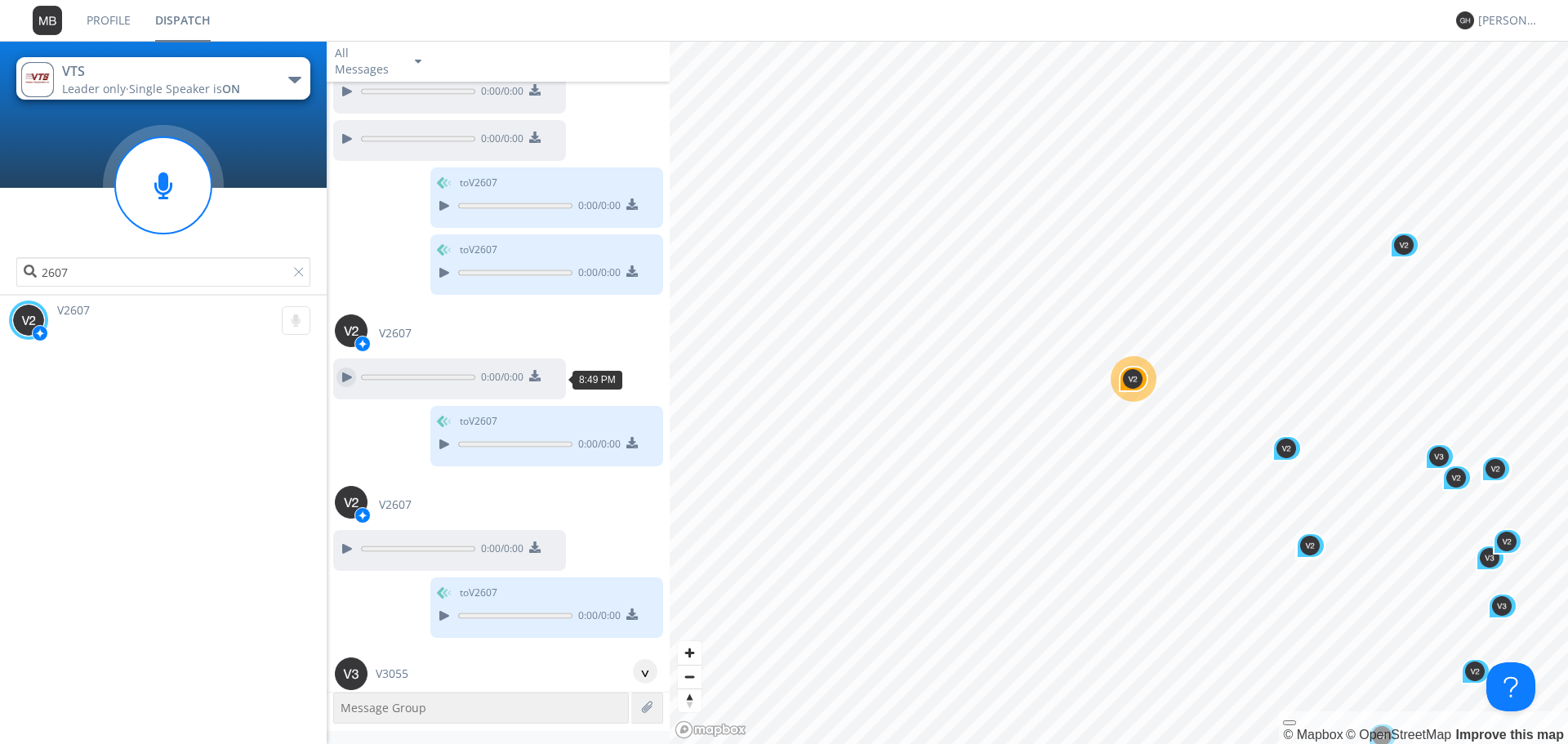
click at [349, 373] on div at bounding box center [346, 377] width 20 height 20
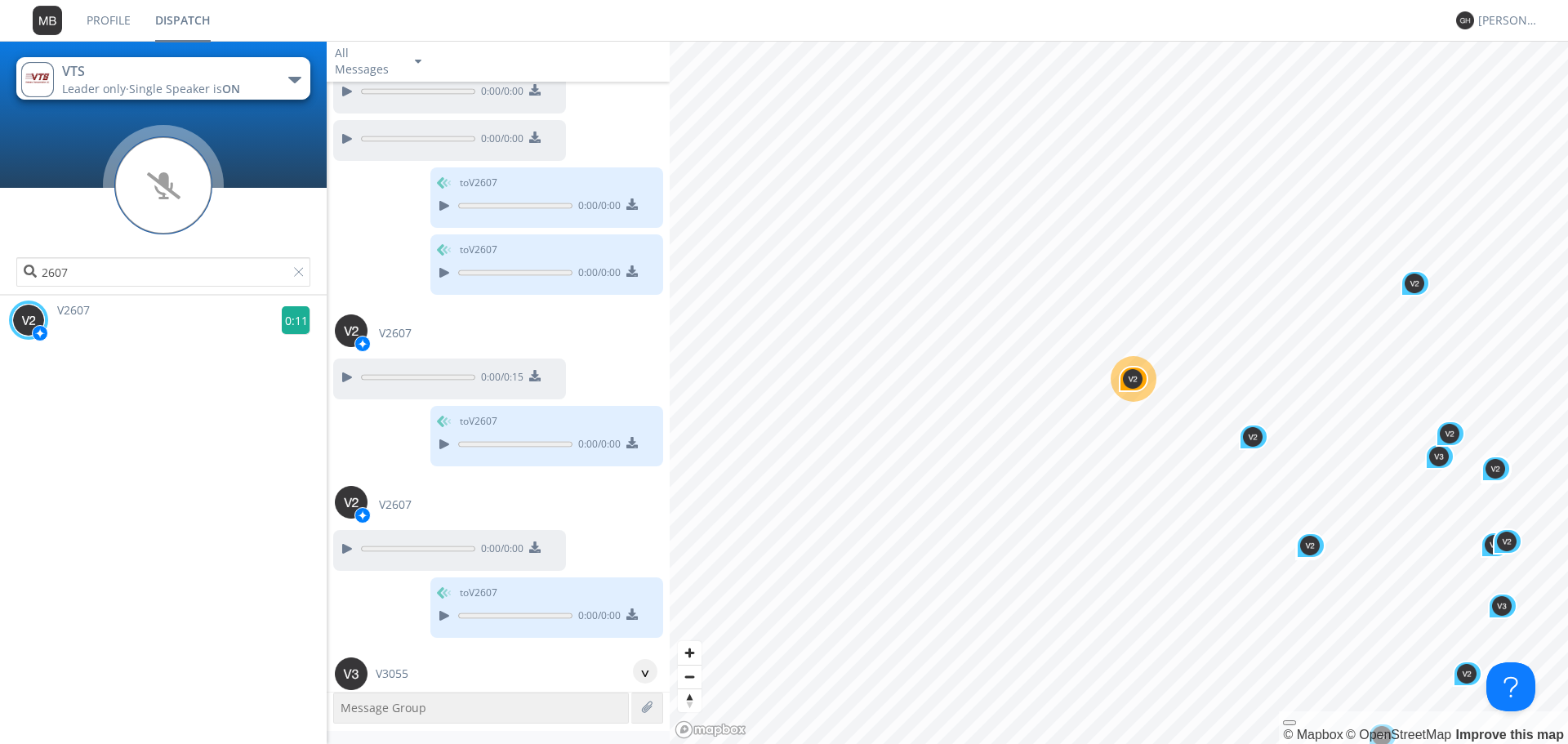
click at [285, 320] on g at bounding box center [295, 320] width 29 height 29
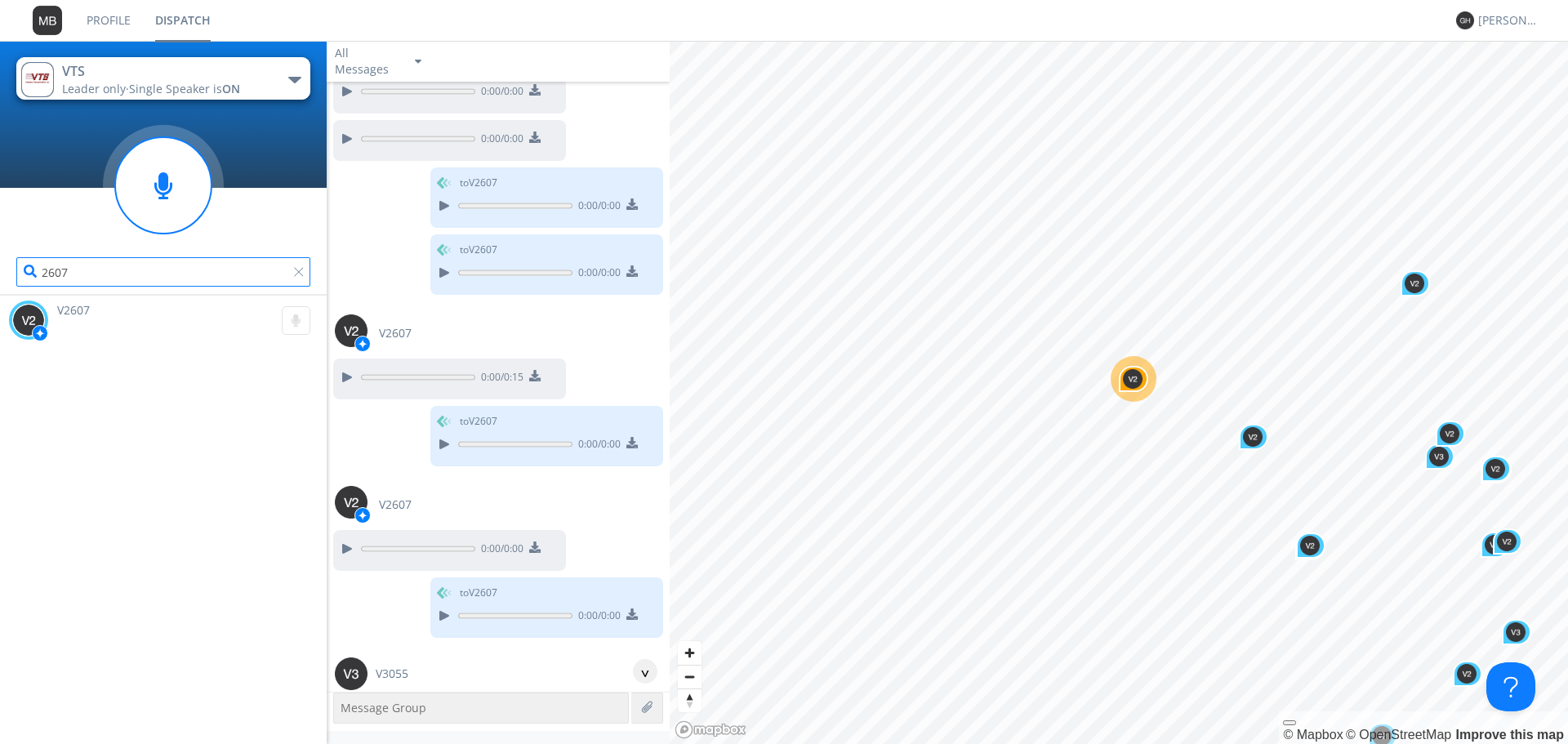
click at [188, 273] on input "2607" at bounding box center [163, 272] width 294 height 30
click at [281, 327] on g at bounding box center [295, 320] width 29 height 29
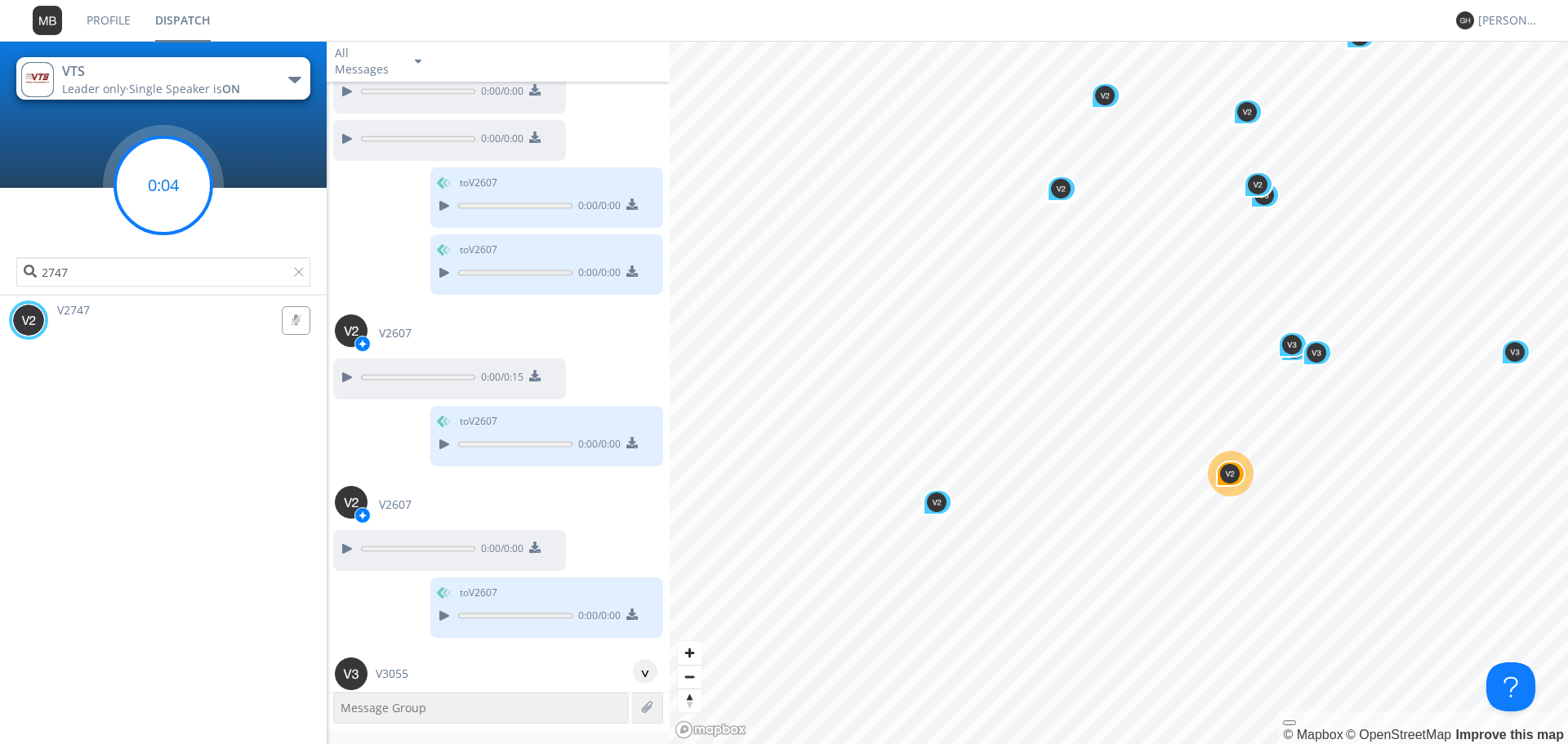
click at [174, 194] on circle at bounding box center [163, 184] width 96 height 96
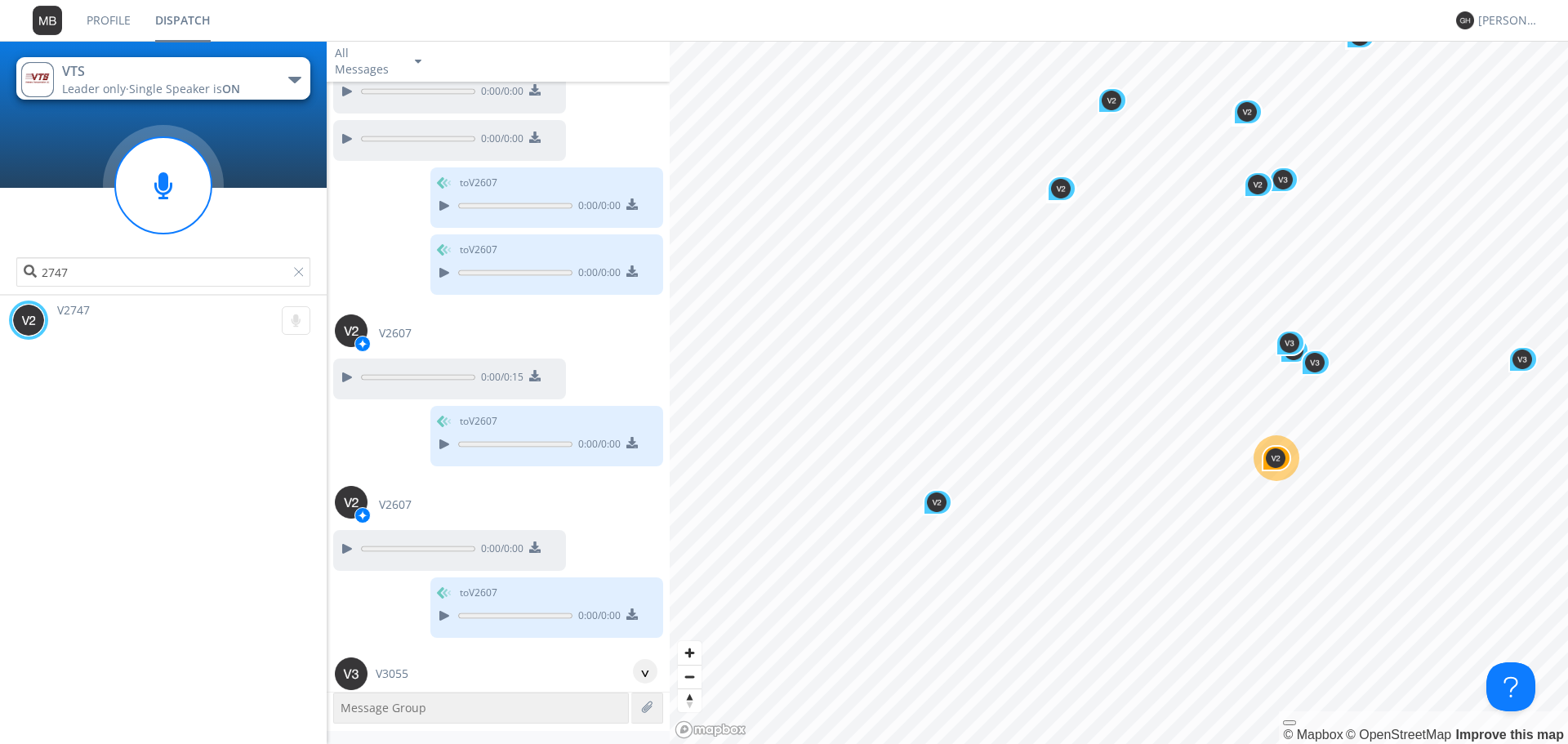
click at [234, 290] on div "2747" at bounding box center [164, 227] width 327 height 136
click at [230, 284] on input "2747" at bounding box center [163, 272] width 294 height 30
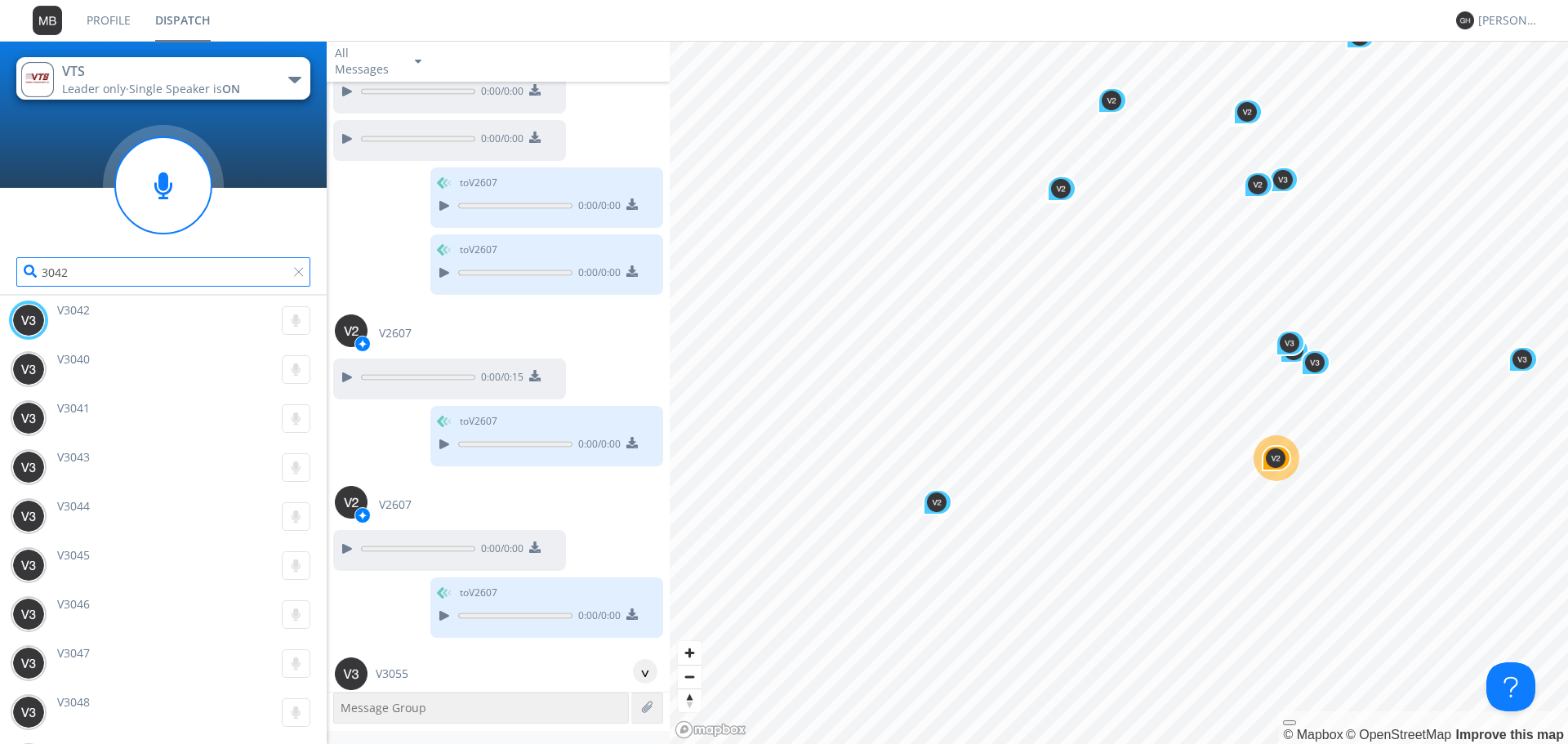
type input "3042"
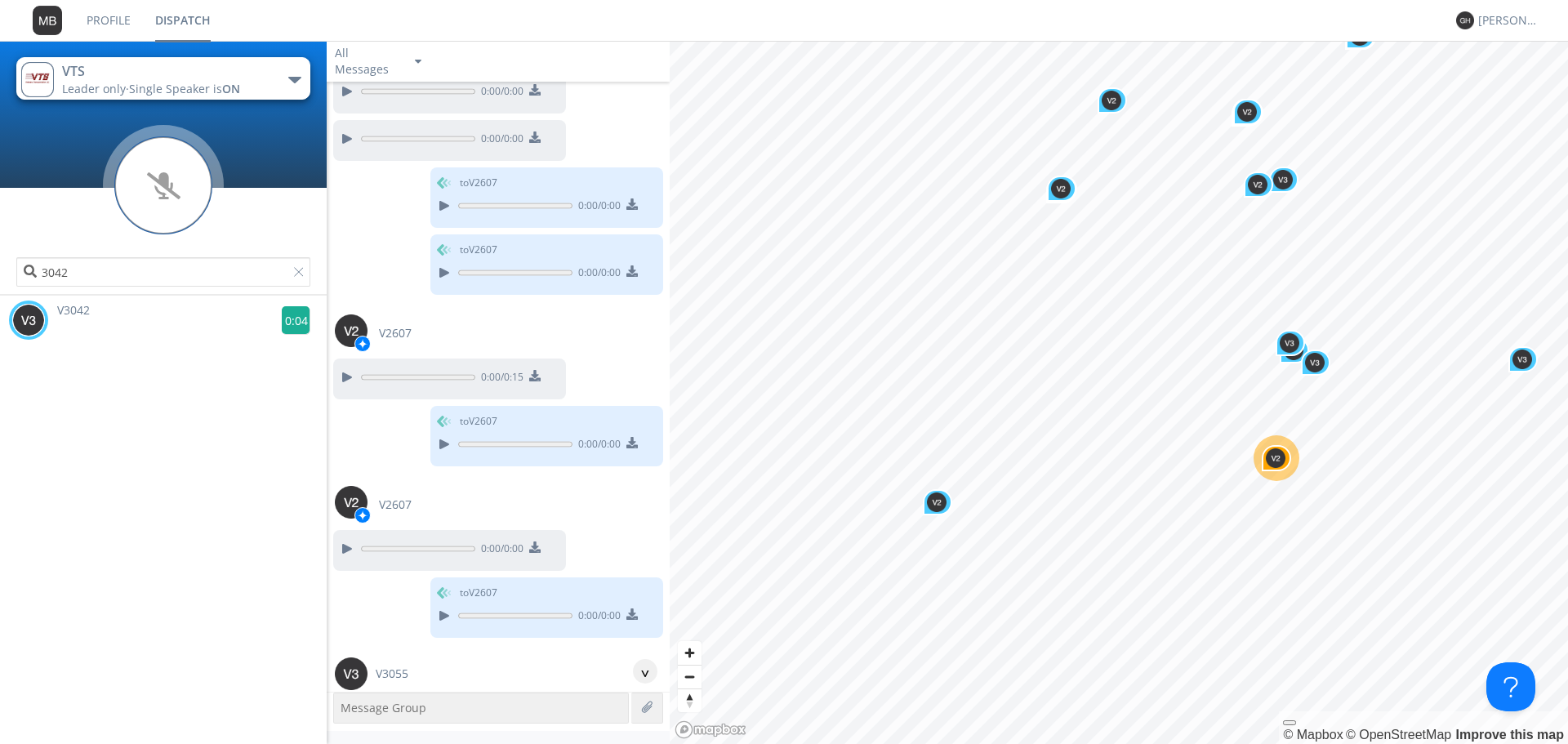
click at [288, 329] on g at bounding box center [295, 320] width 29 height 29
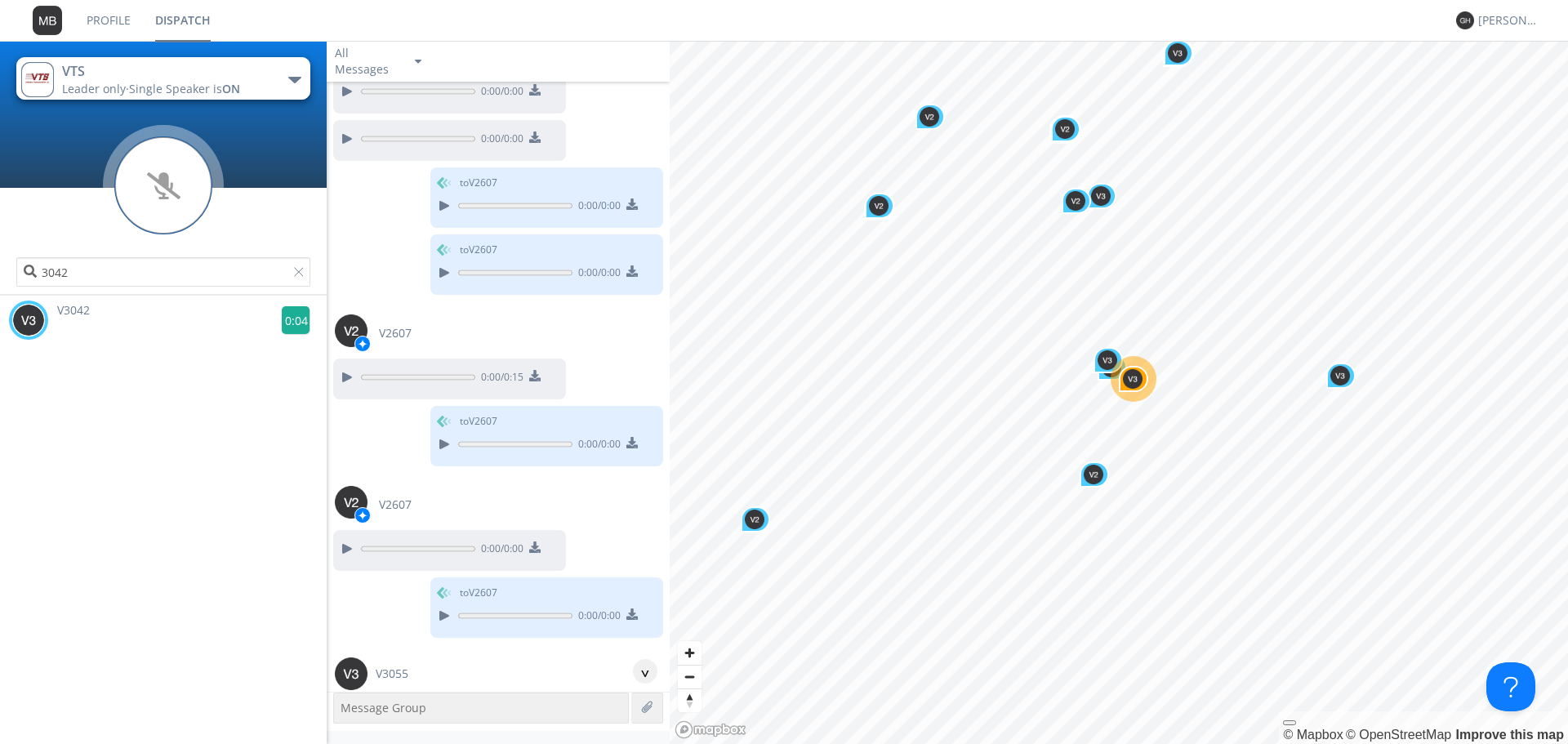
click at [295, 314] on g at bounding box center [295, 320] width 29 height 29
click at [297, 317] on g at bounding box center [295, 320] width 29 height 29
click at [281, 325] on g at bounding box center [295, 320] width 29 height 29
click at [292, 321] on g at bounding box center [295, 320] width 29 height 29
